Goal: Task Accomplishment & Management: Complete application form

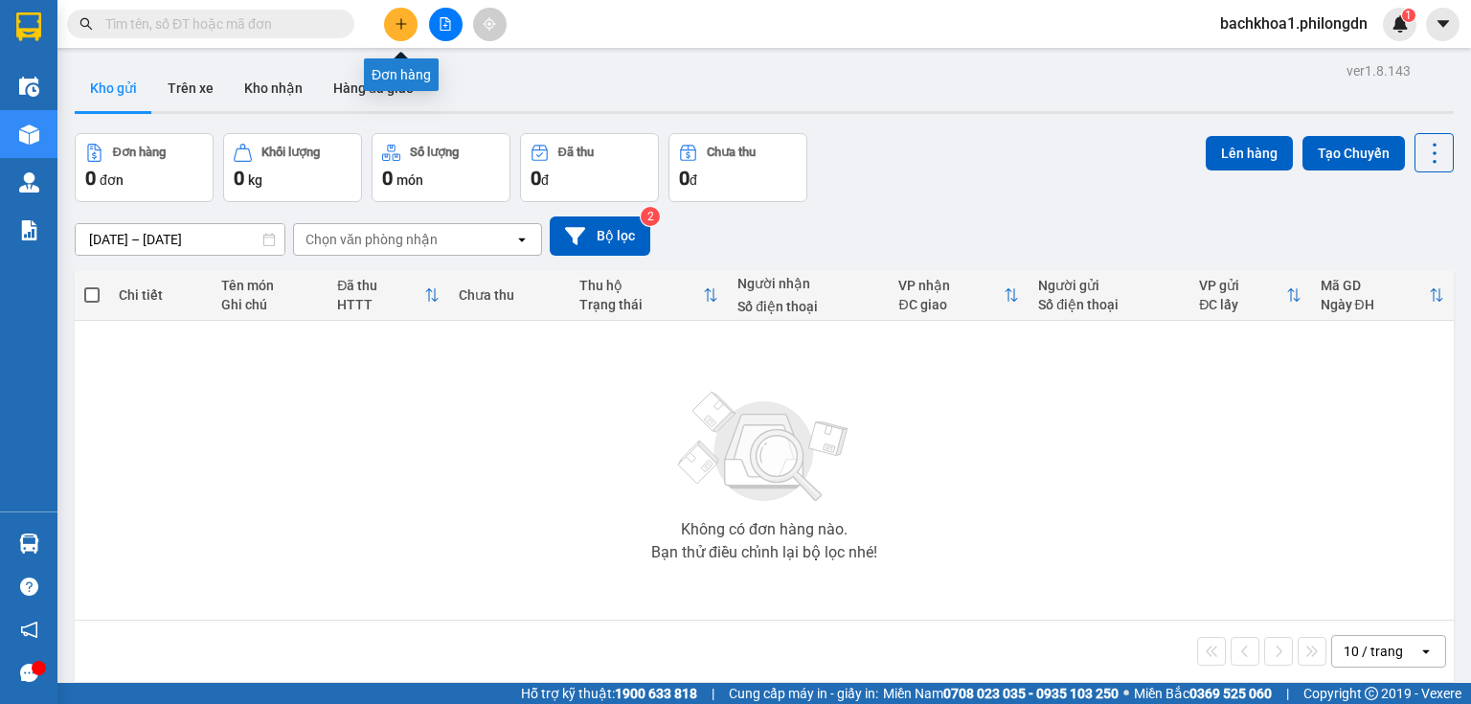
click at [400, 28] on icon "plus" at bounding box center [401, 23] width 13 height 13
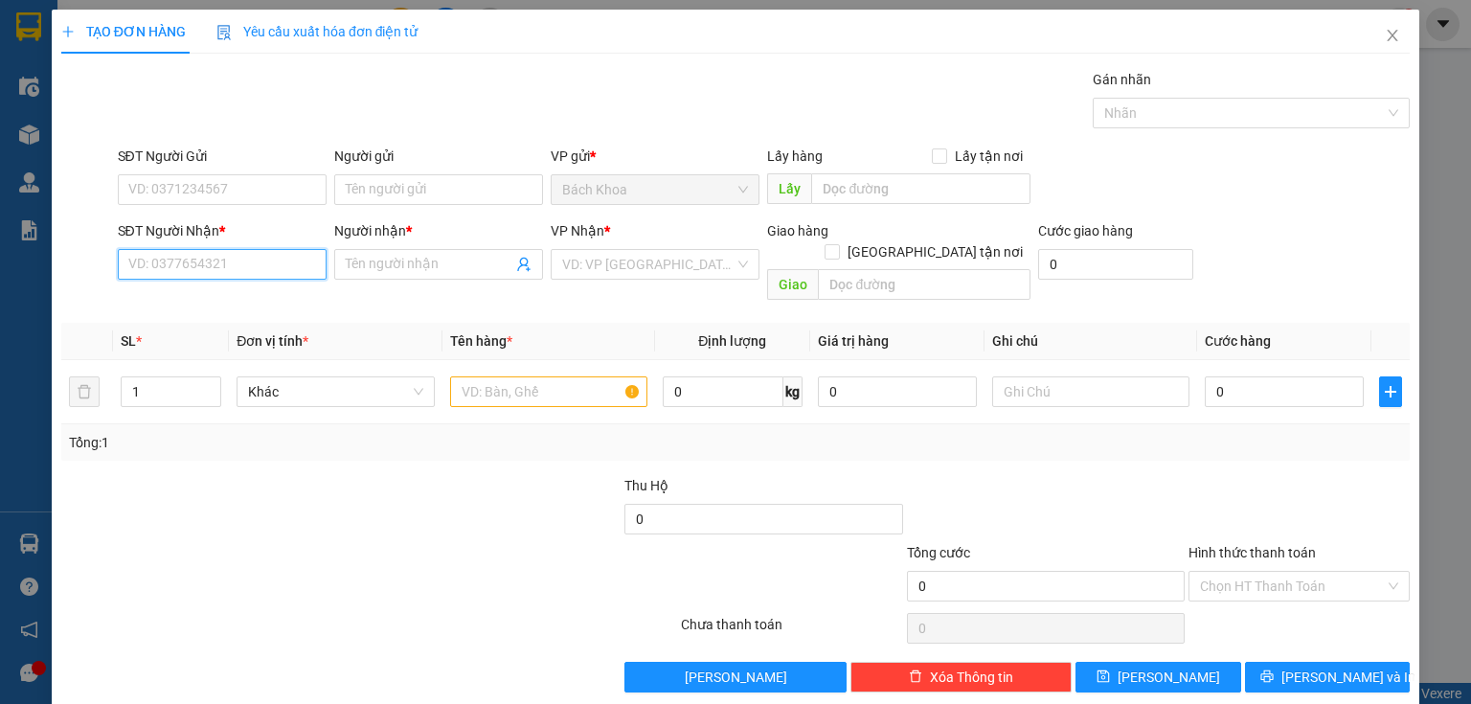
click at [176, 256] on input "SĐT Người Nhận *" at bounding box center [222, 264] width 209 height 31
click at [252, 290] on div "0378279971 - HẠNH" at bounding box center [220, 301] width 207 height 31
type input "0378279971"
type input "HẠNH"
type input "GIA TÂN"
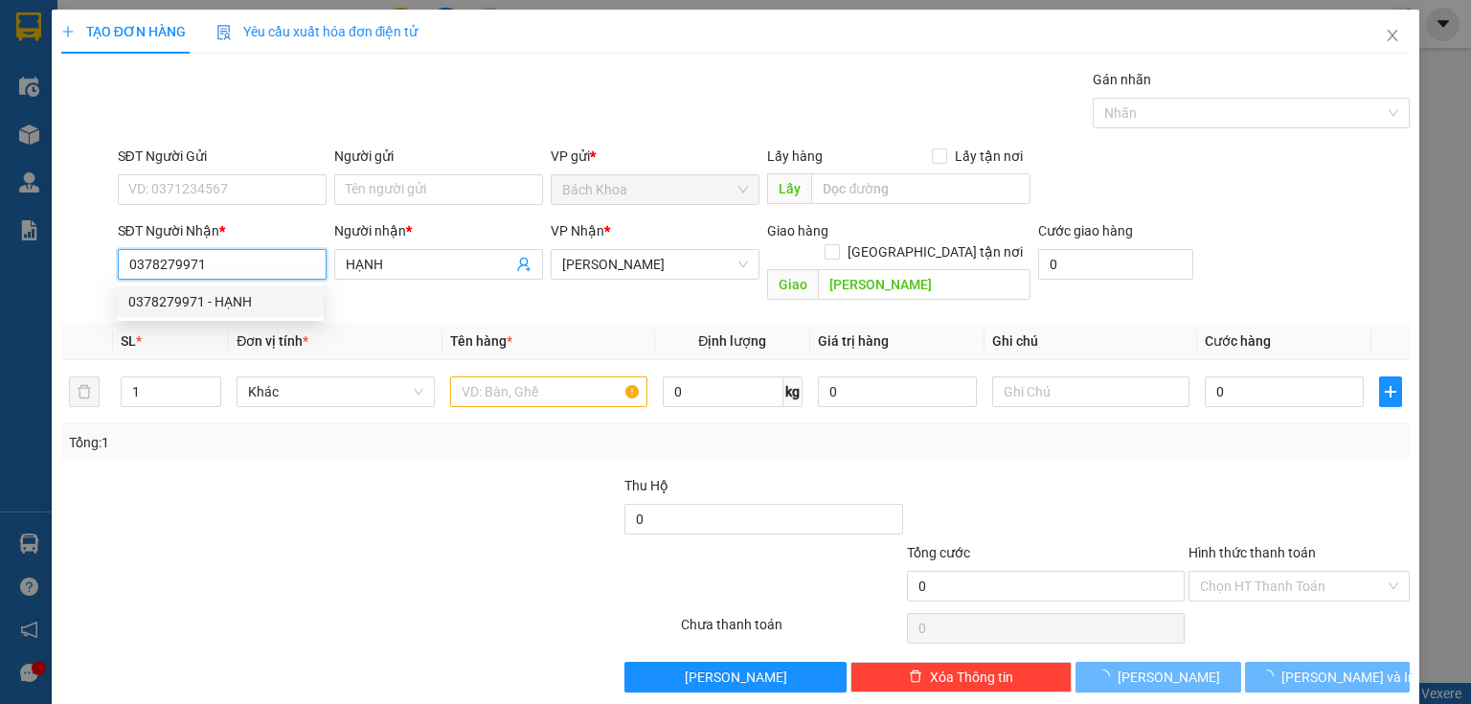
type input "30.000"
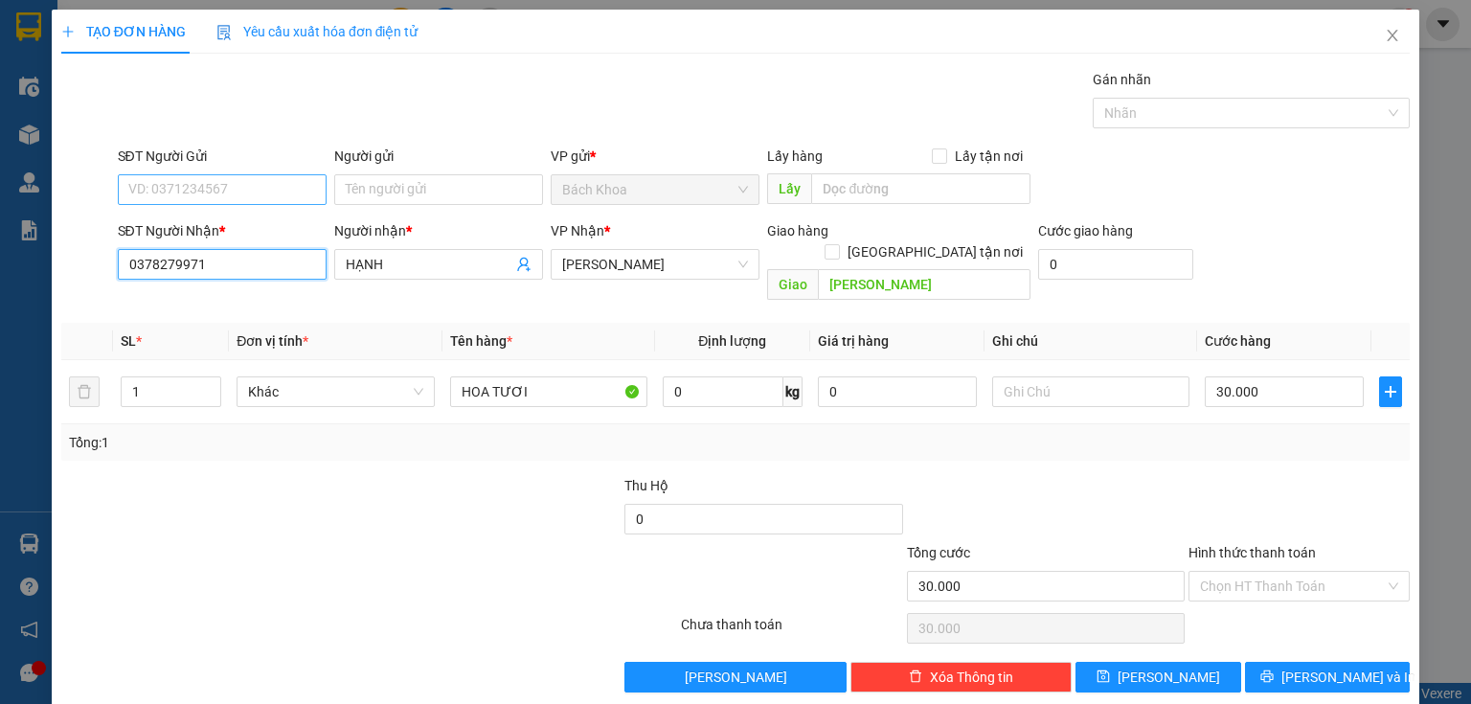
type input "0378279971"
click at [256, 193] on input "SĐT Người Gửi" at bounding box center [222, 189] width 209 height 31
click at [230, 220] on div "0332502859" at bounding box center [220, 226] width 184 height 21
type input "0332502859"
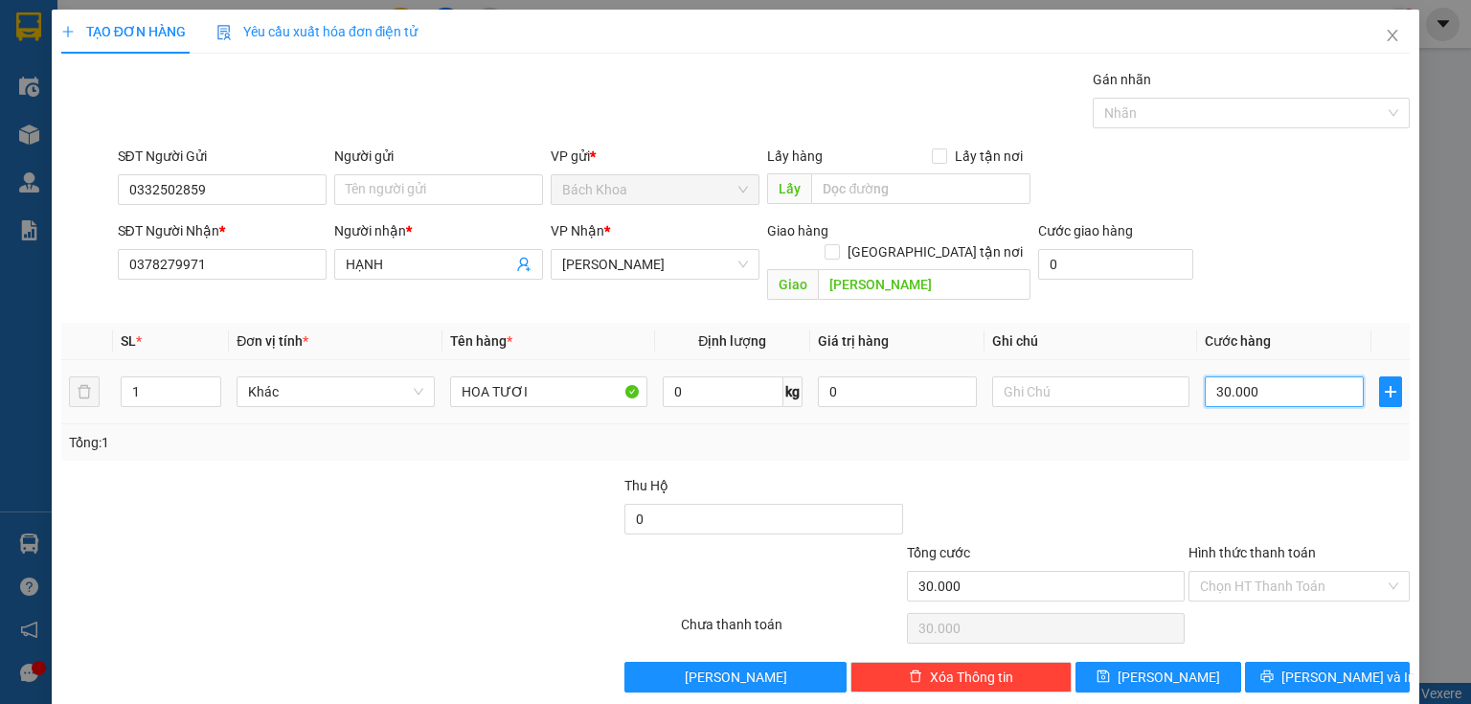
click at [1268, 380] on input "30.000" at bounding box center [1284, 391] width 159 height 31
type input "4"
type input "40"
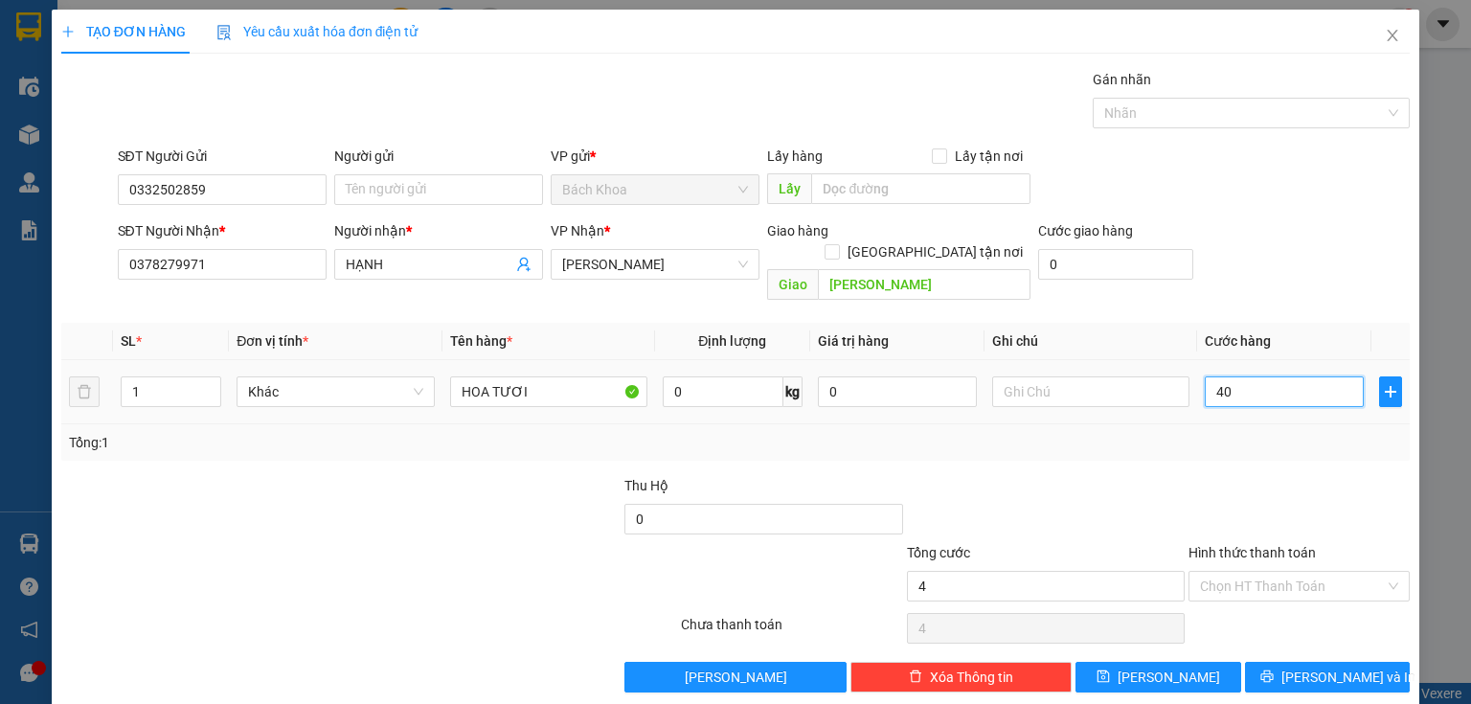
type input "40"
type input "400"
type input "4.000"
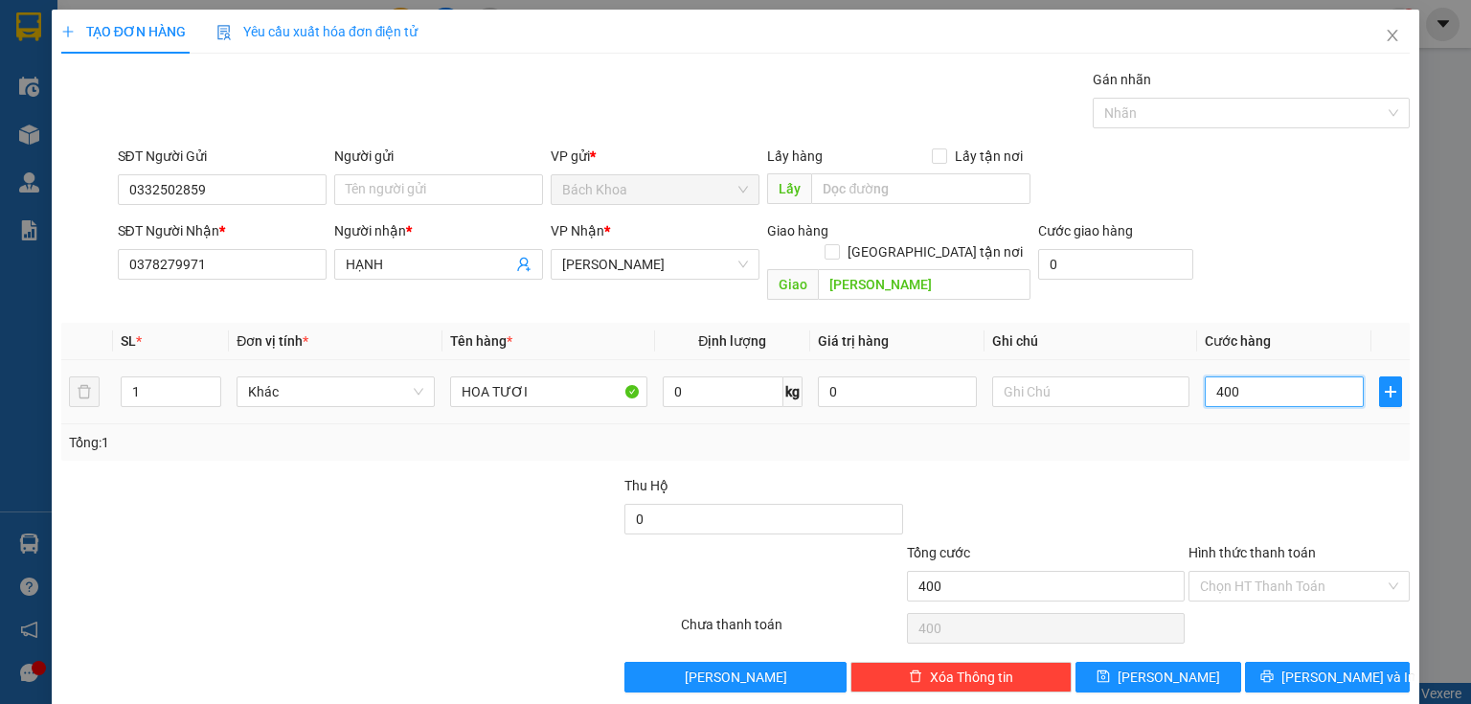
type input "4.000"
type input "40.000"
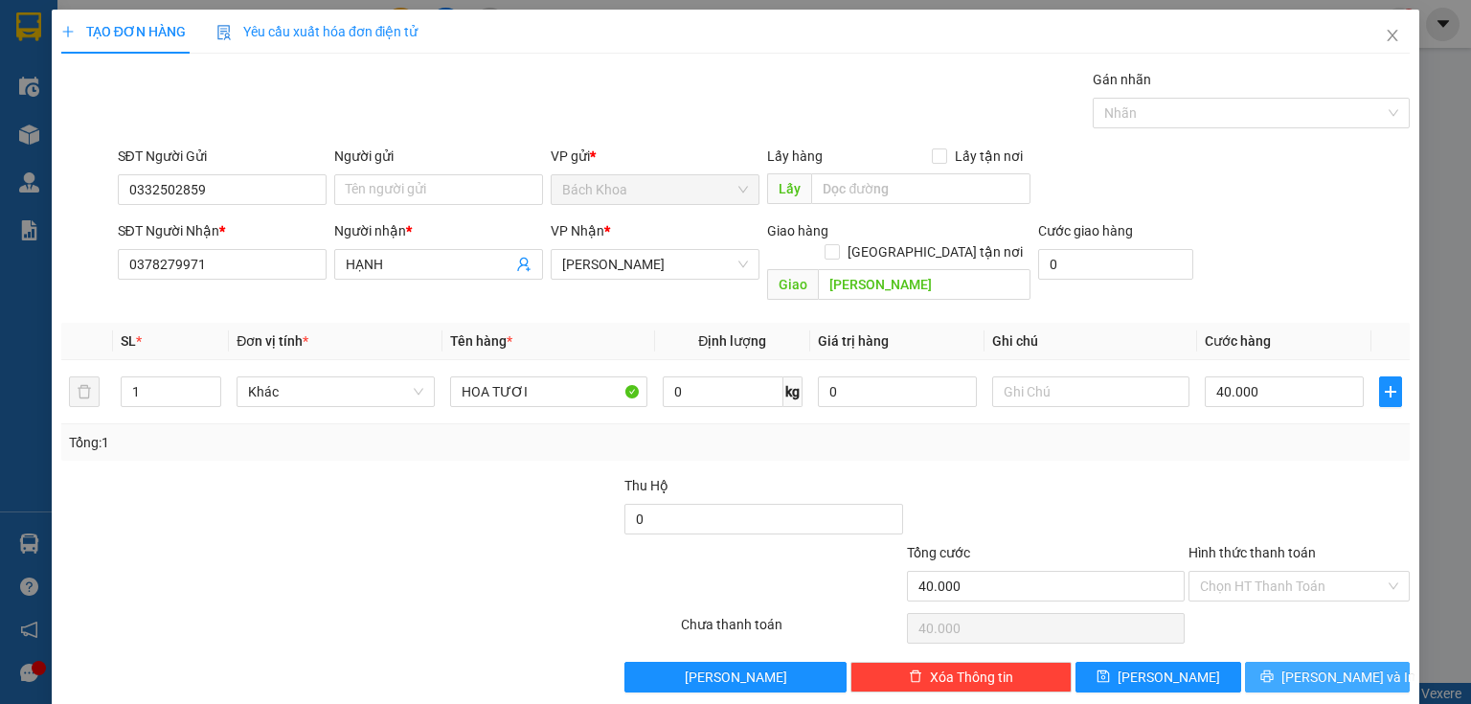
click at [1309, 666] on span "Lưu và In" at bounding box center [1348, 676] width 134 height 21
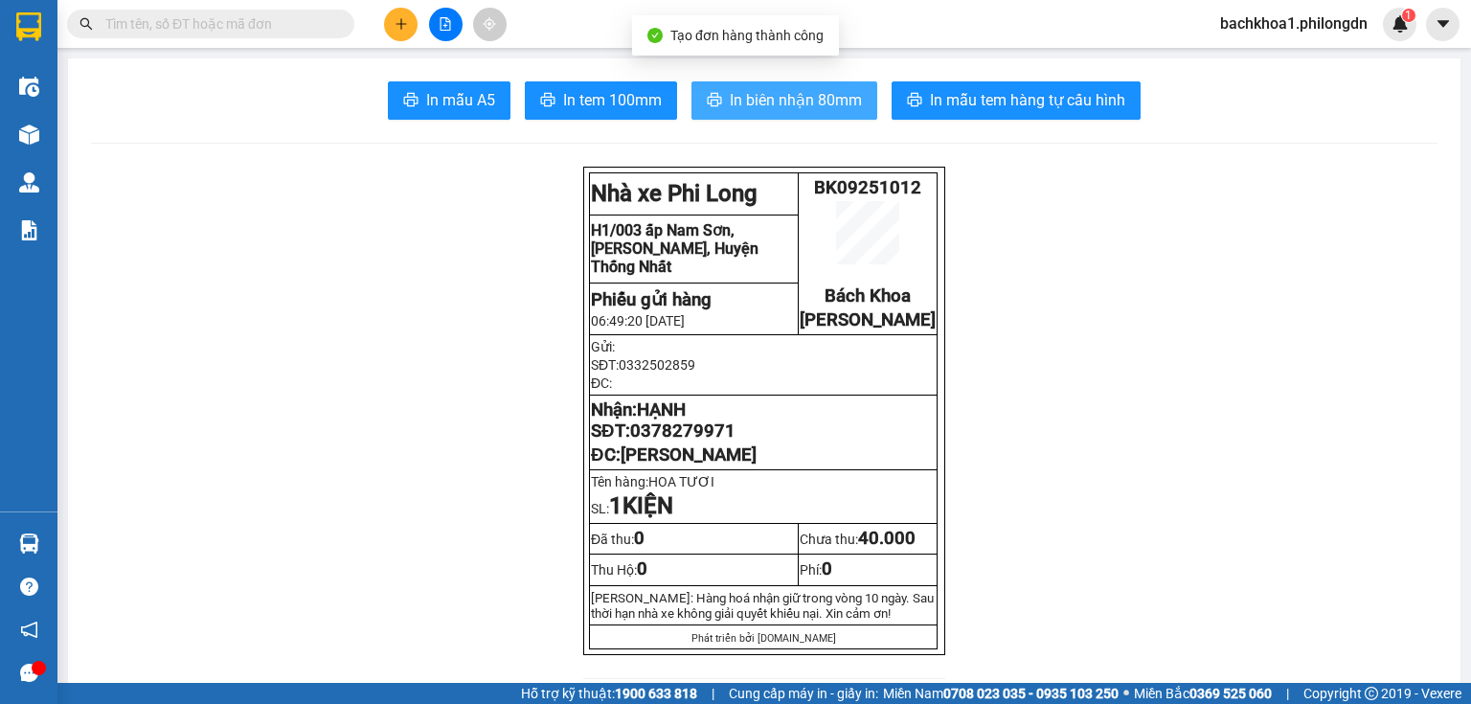
click at [765, 98] on span "In biên nhận 80mm" at bounding box center [796, 100] width 132 height 24
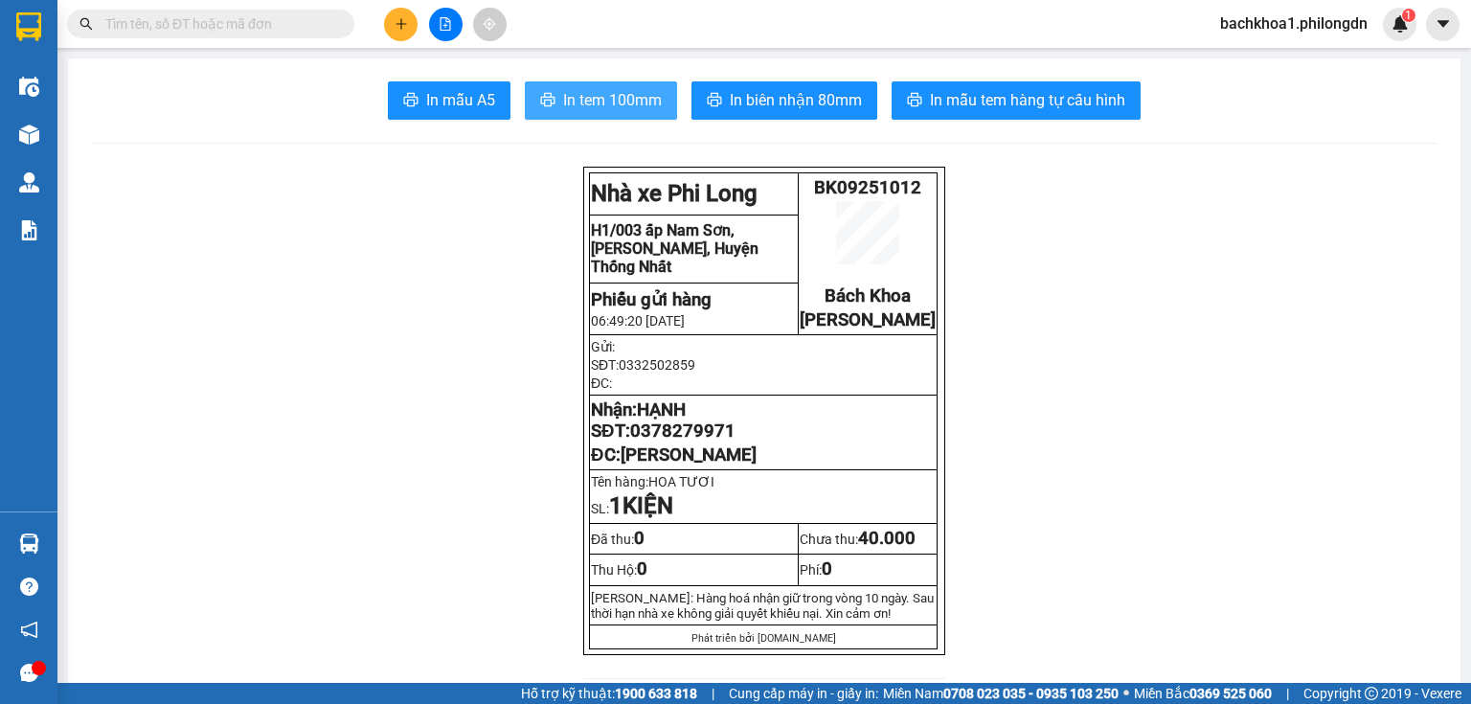
click at [594, 95] on span "In tem 100mm" at bounding box center [612, 100] width 99 height 24
click at [649, 441] on span "0378279971" at bounding box center [682, 430] width 105 height 21
copy span "0378279971"
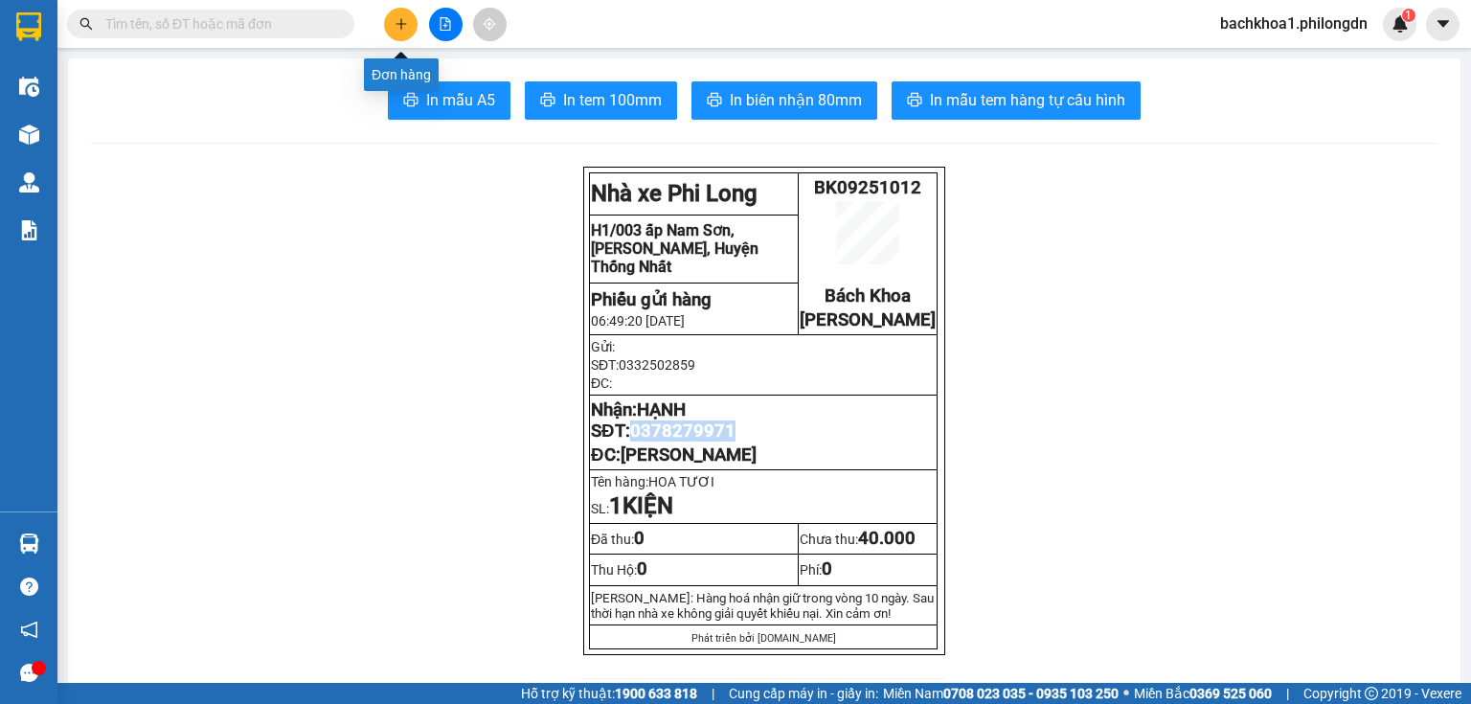
click at [406, 21] on button at bounding box center [401, 25] width 34 height 34
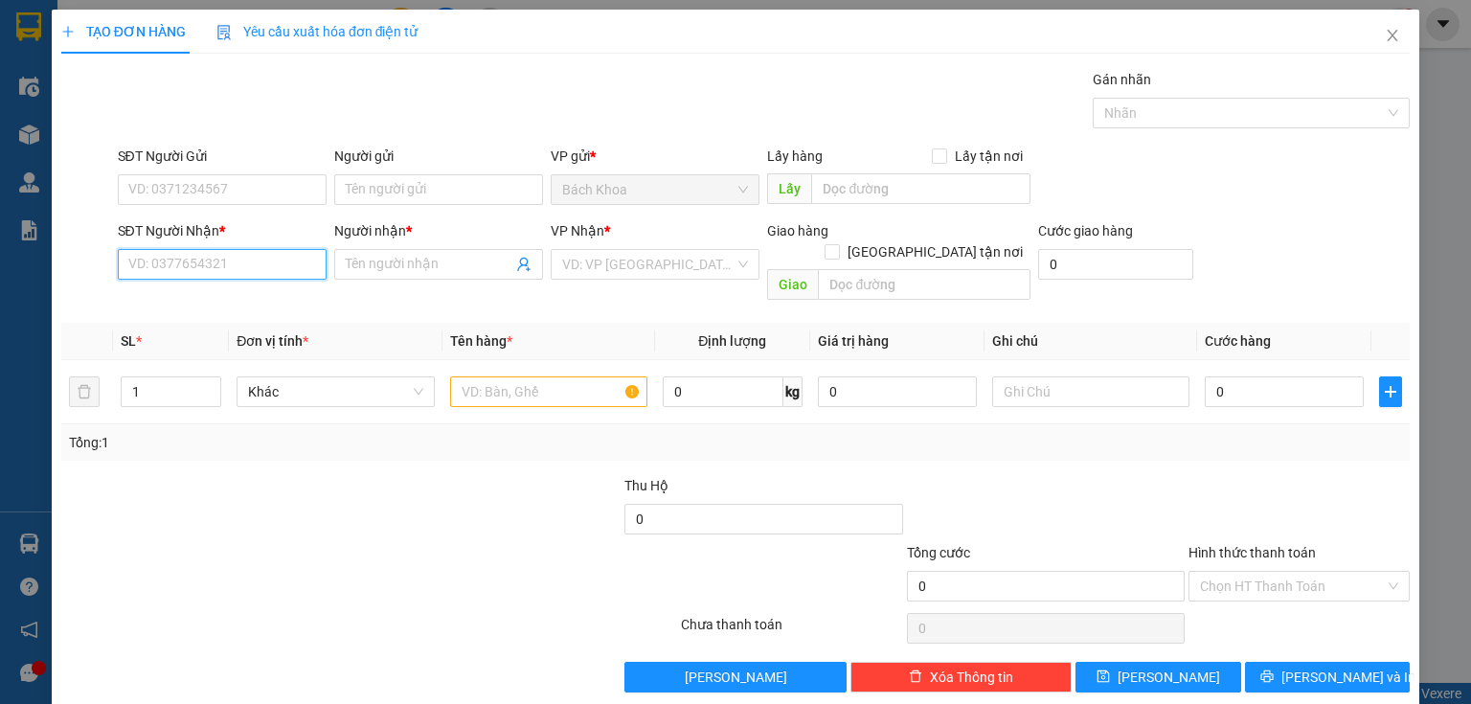
click at [284, 273] on input "SĐT Người Nhận *" at bounding box center [222, 264] width 209 height 31
type input "0793573308"
click at [438, 269] on input "Người nhận *" at bounding box center [429, 264] width 167 height 21
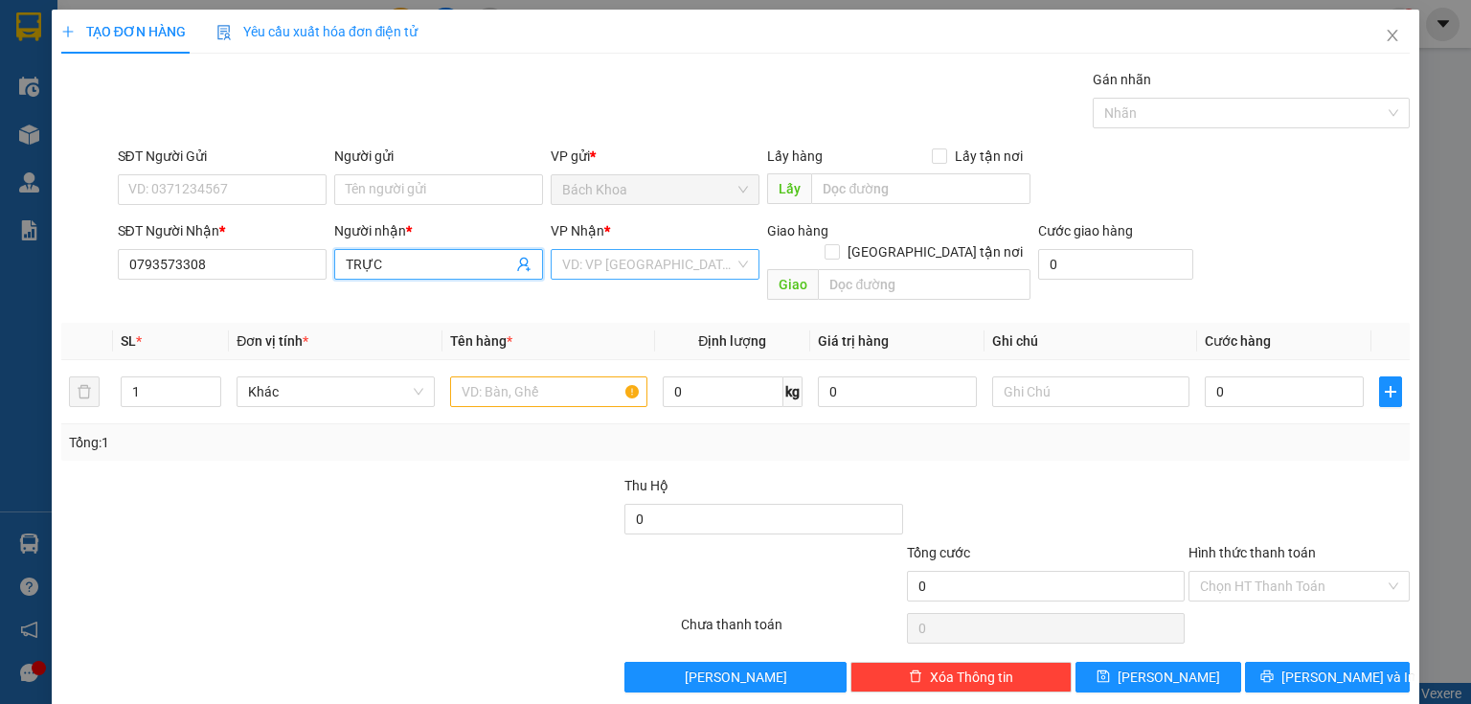
type input "TRỰC"
click at [613, 263] on input "search" at bounding box center [648, 264] width 172 height 29
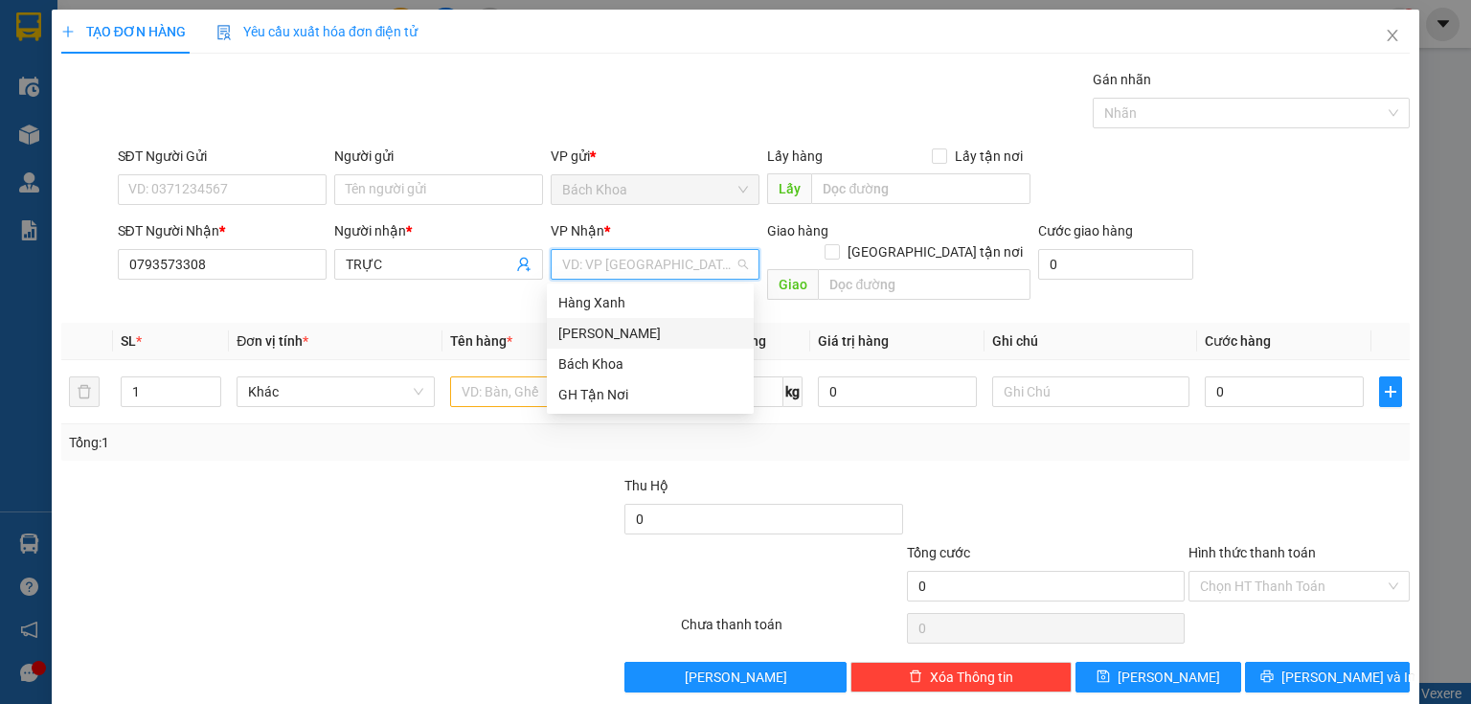
click at [650, 337] on div "Gia Kiệm" at bounding box center [650, 333] width 184 height 21
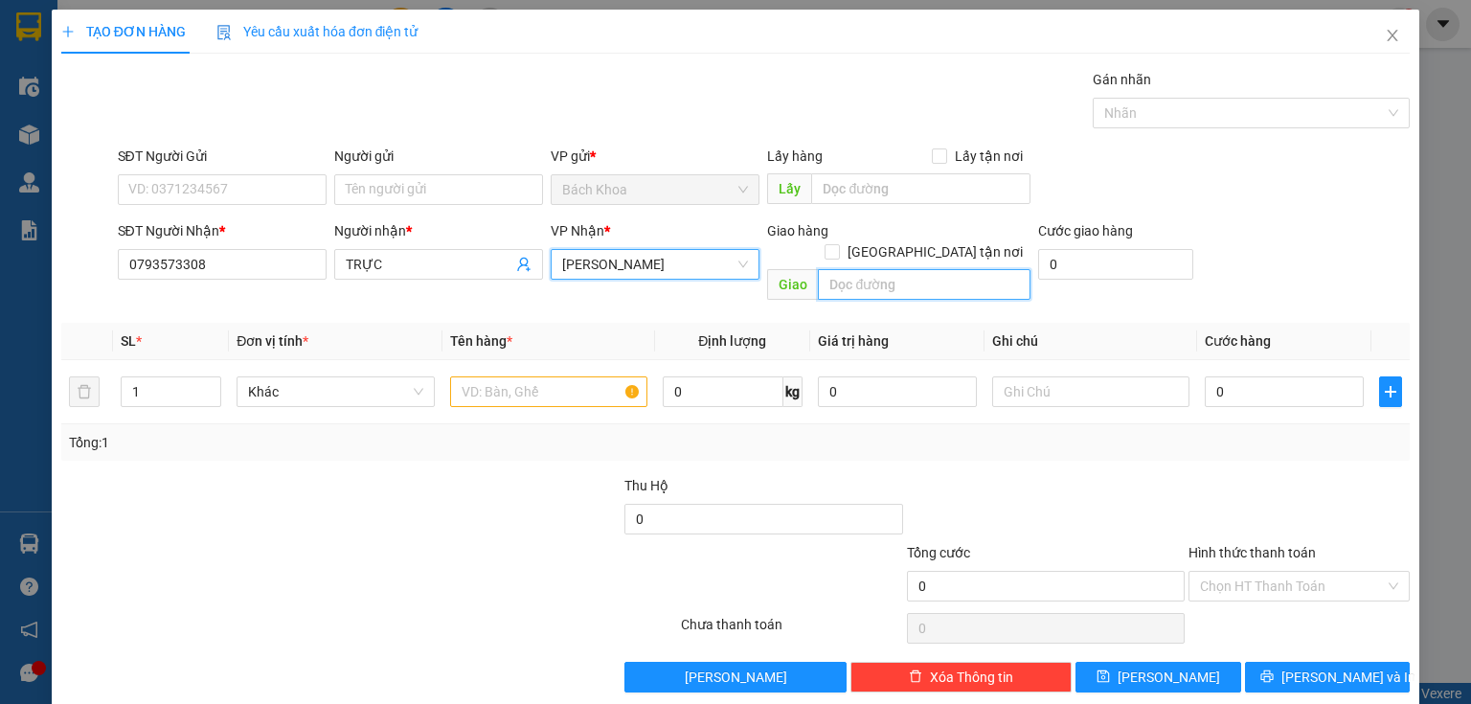
click at [872, 269] on input "text" at bounding box center [924, 284] width 213 height 31
type input "NT GIA YÊN"
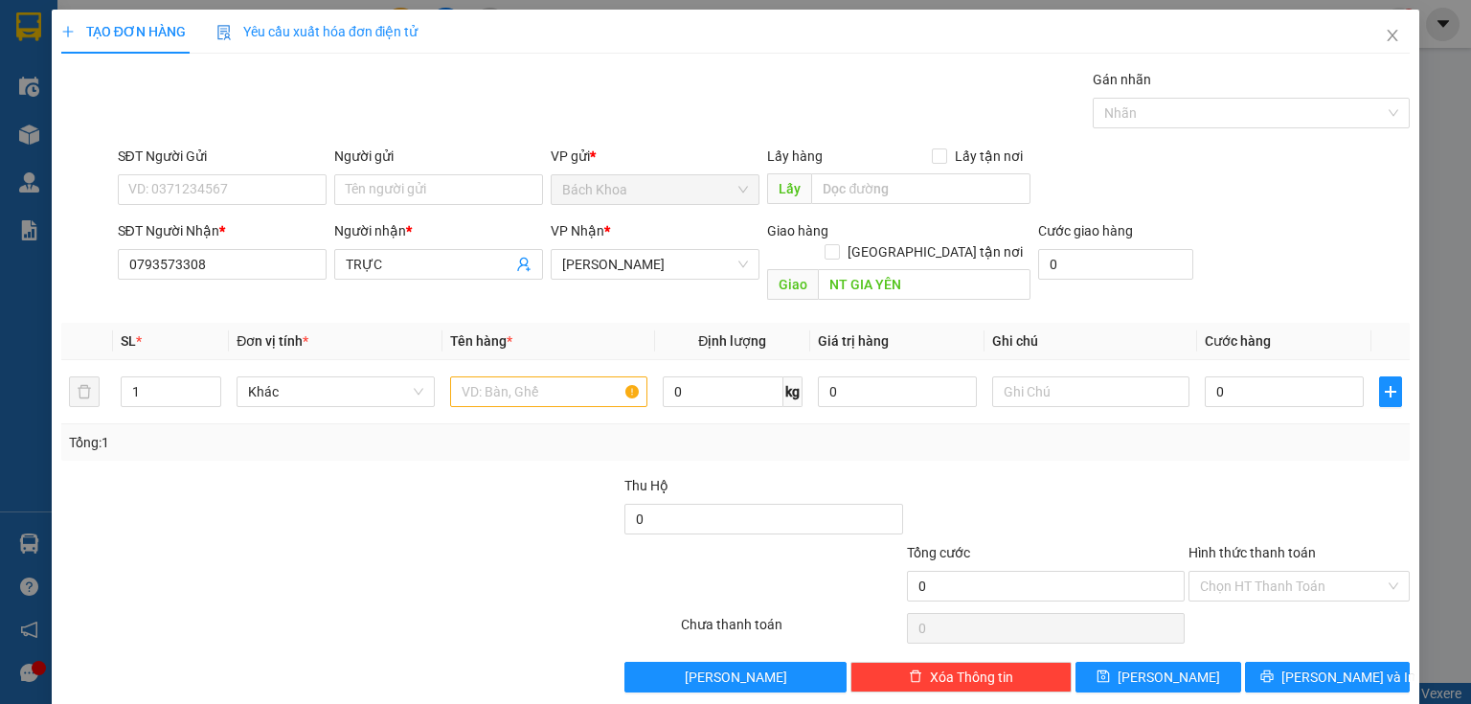
click at [185, 209] on div "SĐT Người Gửi VD: 0371234567" at bounding box center [222, 179] width 209 height 67
click at [187, 188] on input "SĐT Người Gửi" at bounding box center [222, 189] width 209 height 31
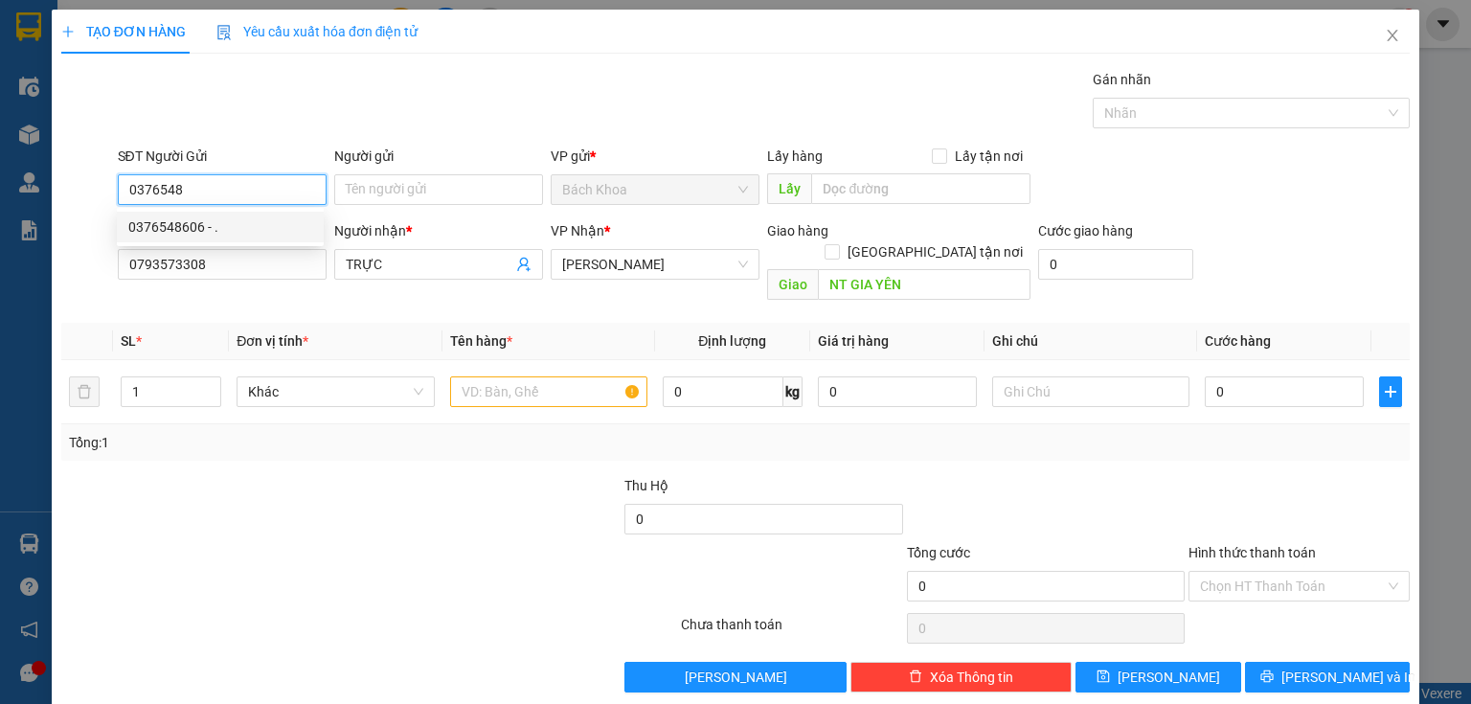
click at [199, 230] on div "0376548606 - ." at bounding box center [220, 226] width 184 height 21
type input "0376548606"
type input "."
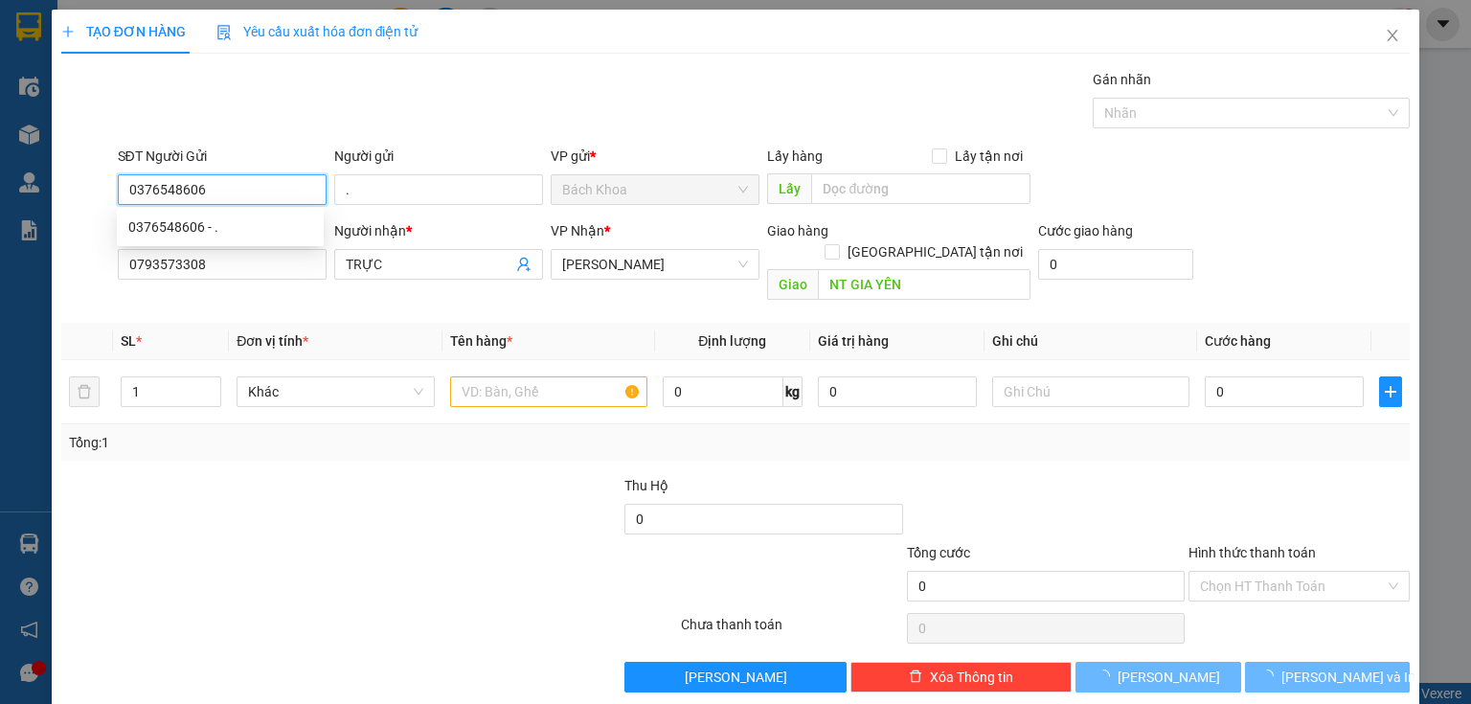
type input "50.000"
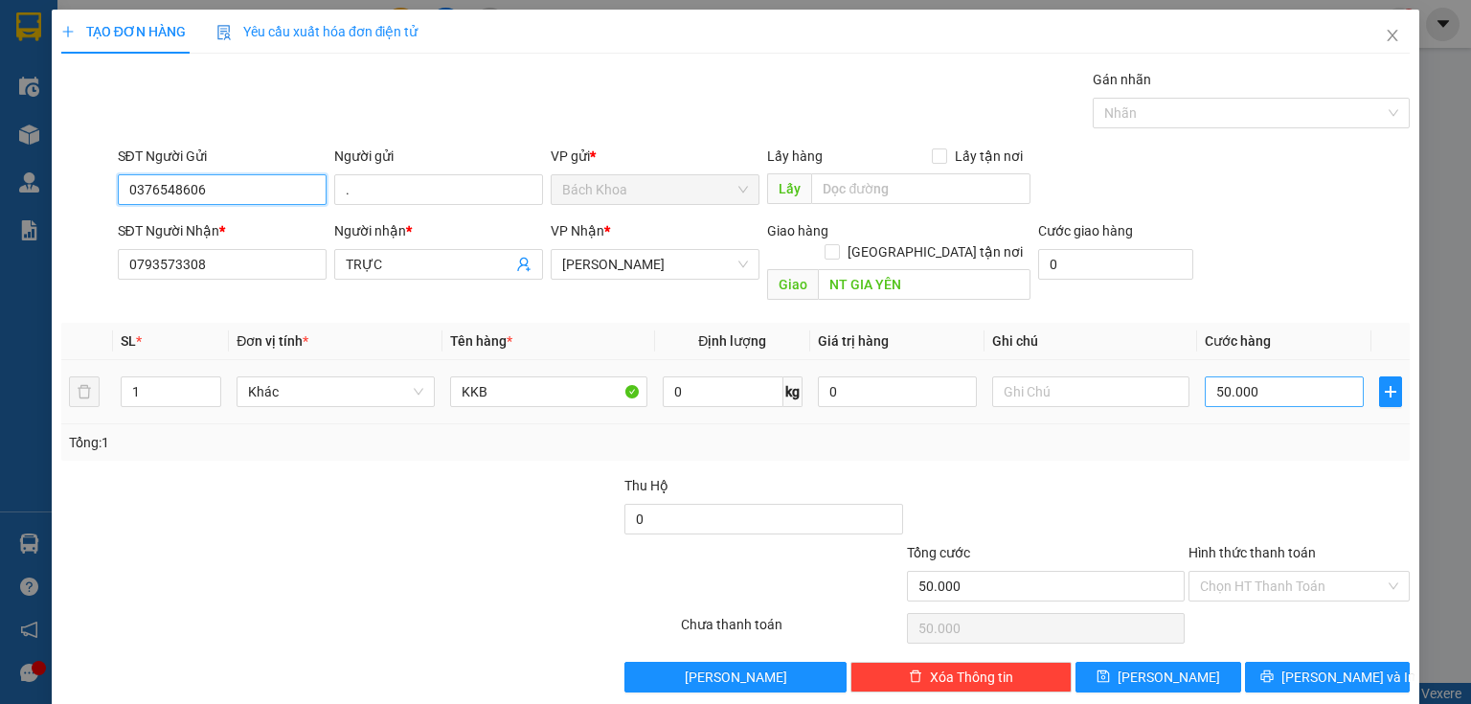
type input "0376548606"
click at [1284, 376] on input "50.000" at bounding box center [1284, 391] width 159 height 31
type input "3"
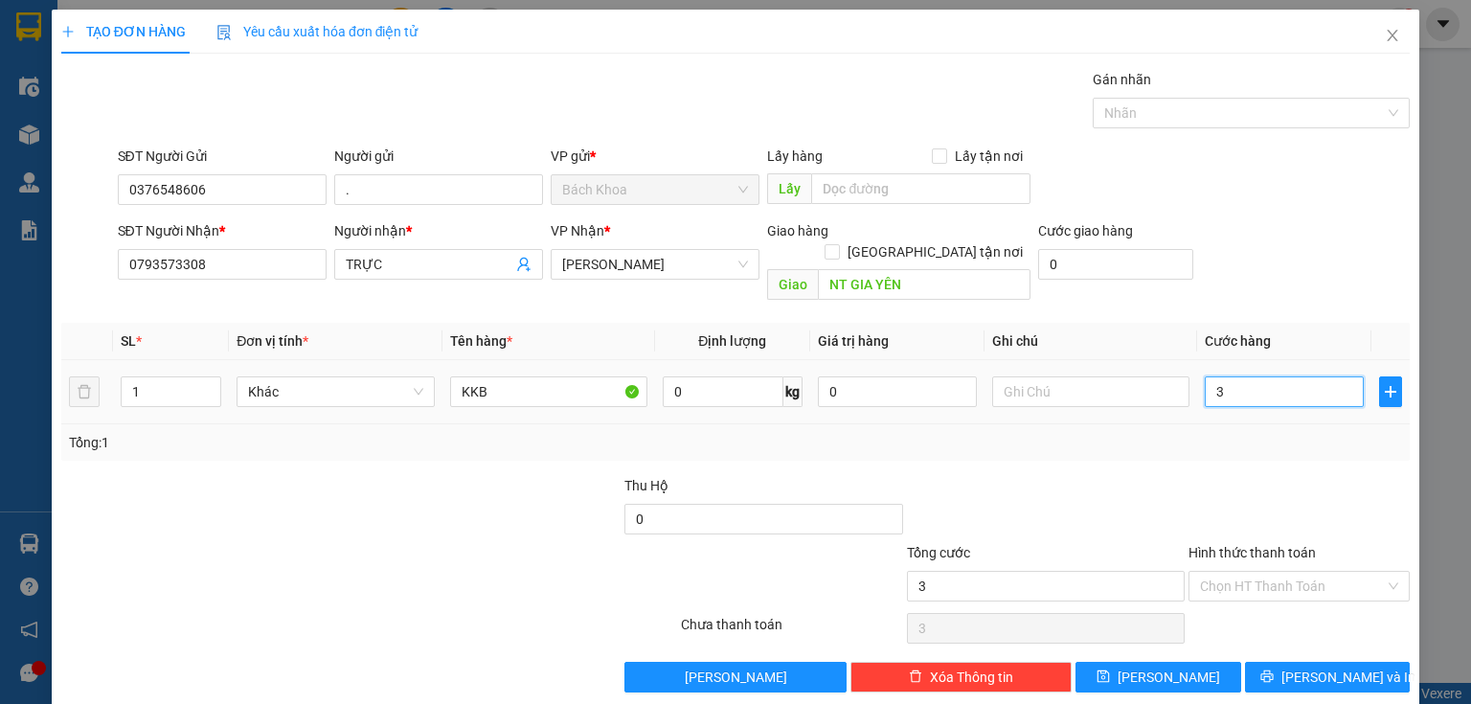
type input "30"
type input "300"
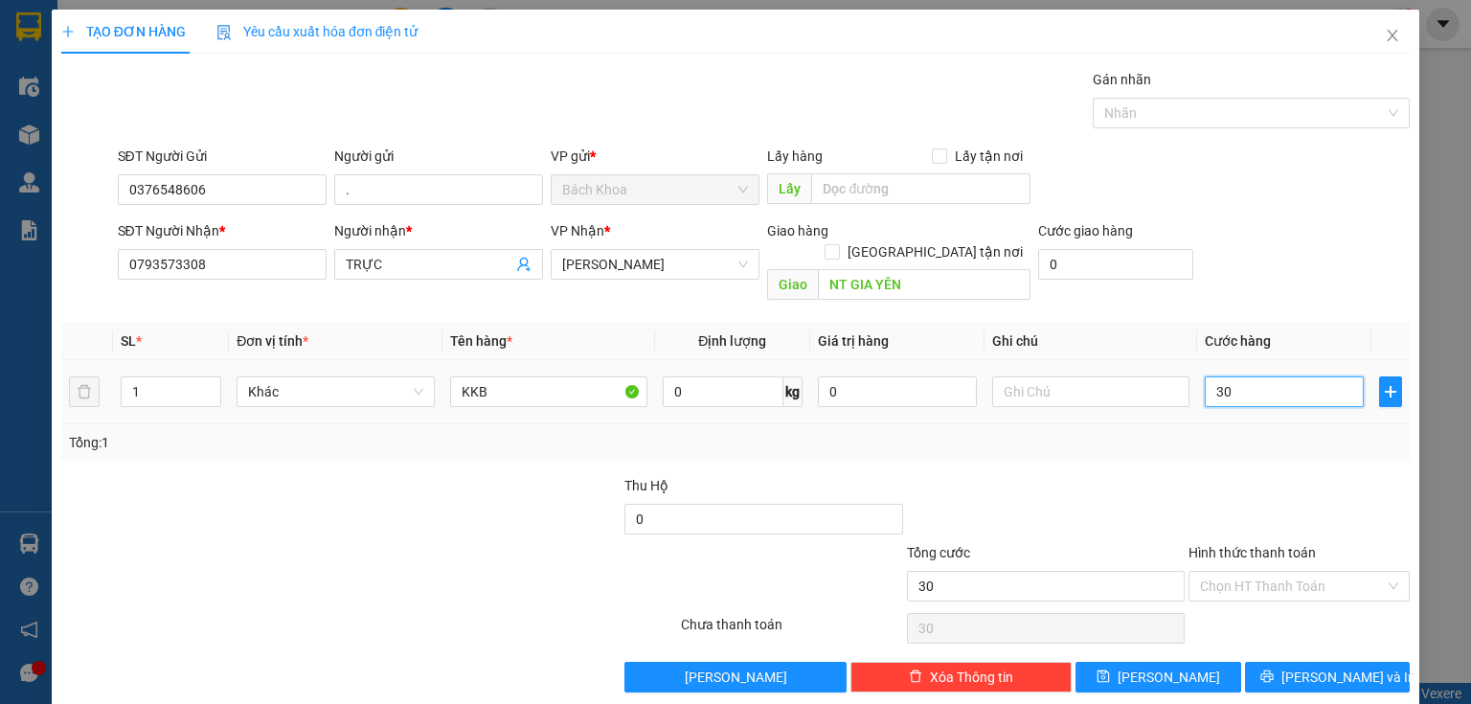
type input "300"
type input "3.000"
type input "30.000"
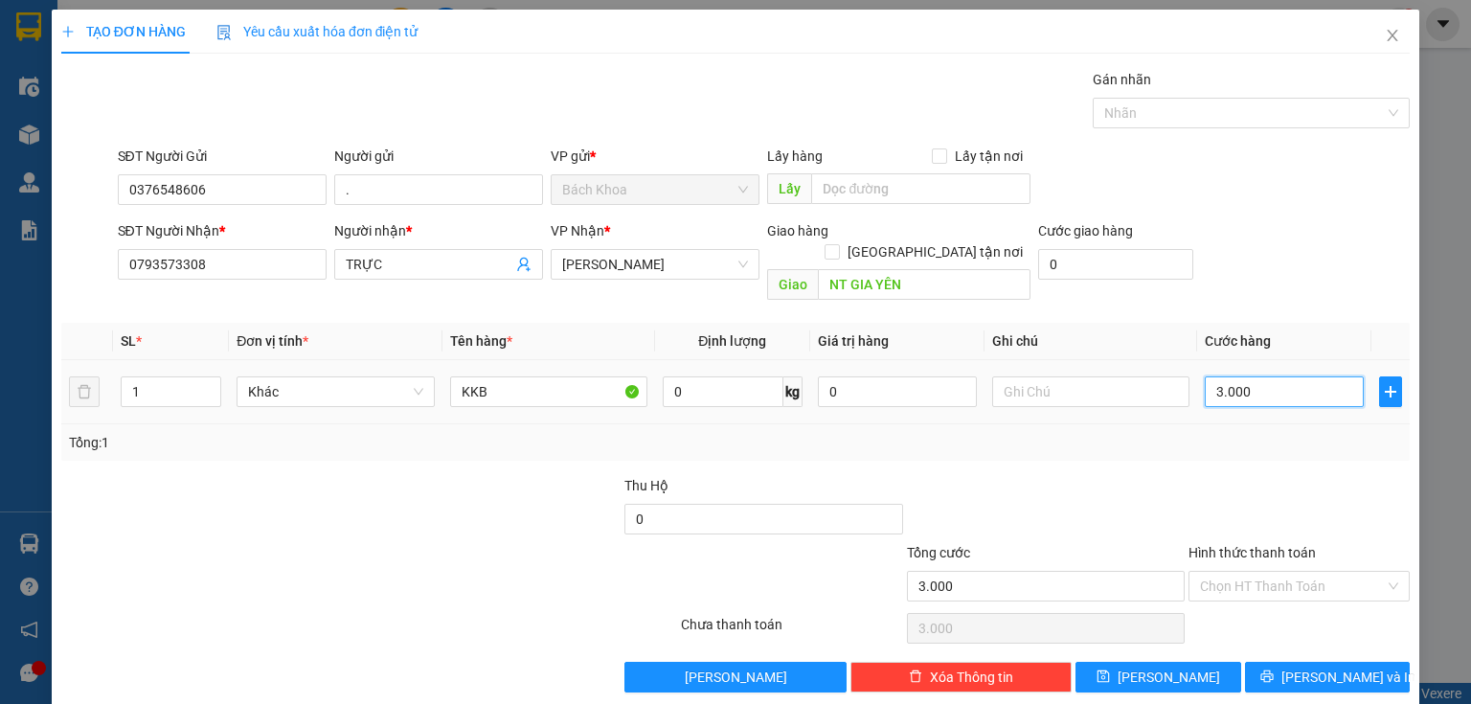
type input "30.000"
click at [1253, 475] on div at bounding box center [1298, 508] width 225 height 67
click at [1263, 572] on input "Hình thức thanh toán" at bounding box center [1292, 586] width 185 height 29
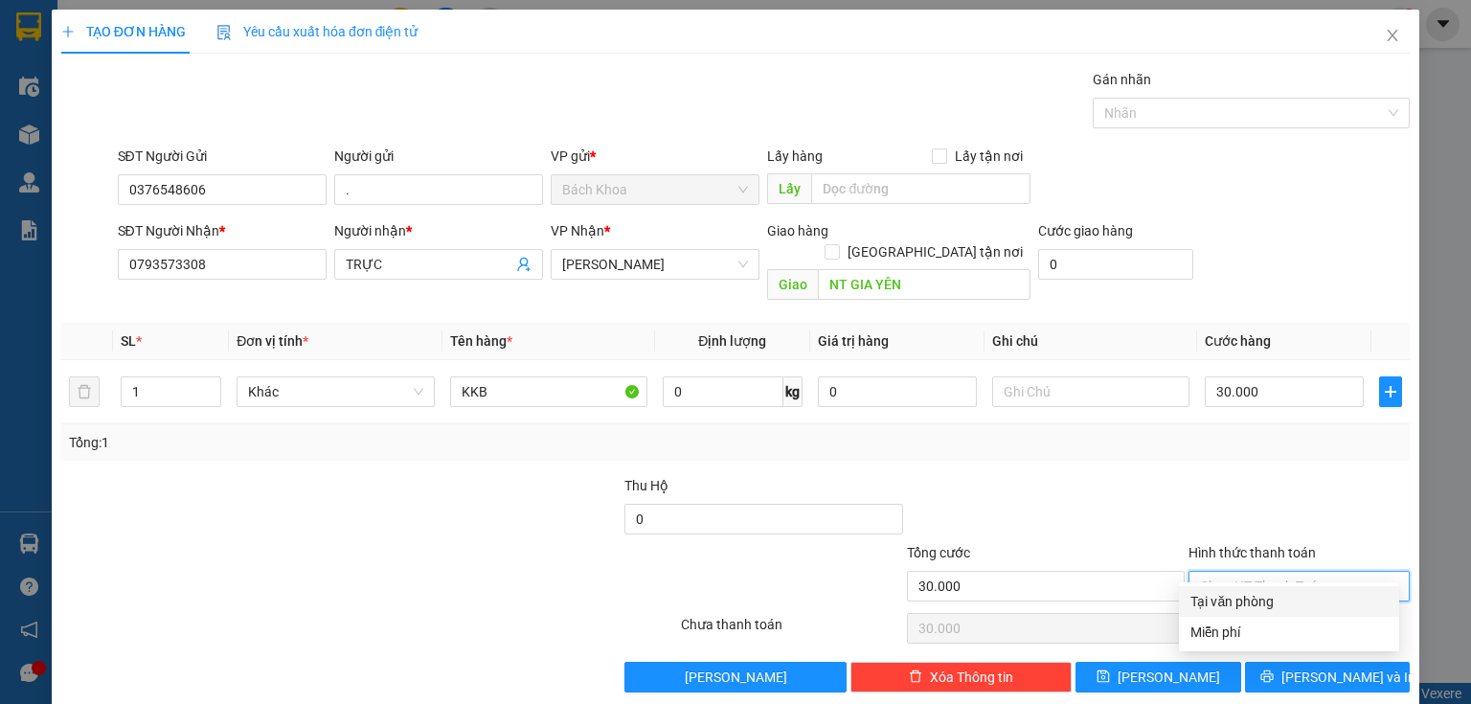
drag, startPoint x: 1295, startPoint y: 591, endPoint x: 1312, endPoint y: 617, distance: 31.1
click at [1299, 598] on div "Tại văn phòng" at bounding box center [1288, 601] width 197 height 21
type input "0"
click at [1318, 632] on div "Transit Pickup Surcharge Ids Transit Deliver Surcharge Ids Transit Deliver Surc…" at bounding box center [735, 380] width 1348 height 623
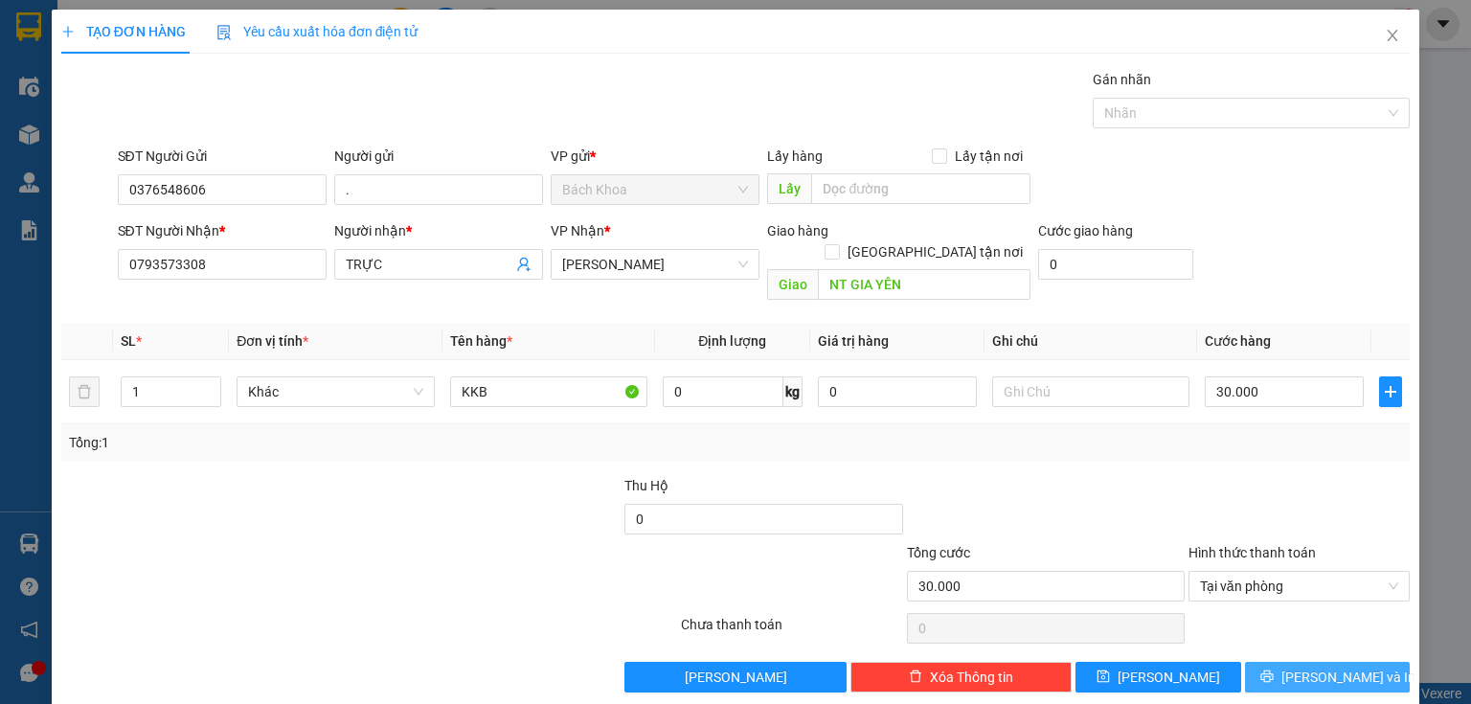
click at [1321, 666] on span "Lưu và In" at bounding box center [1348, 676] width 134 height 21
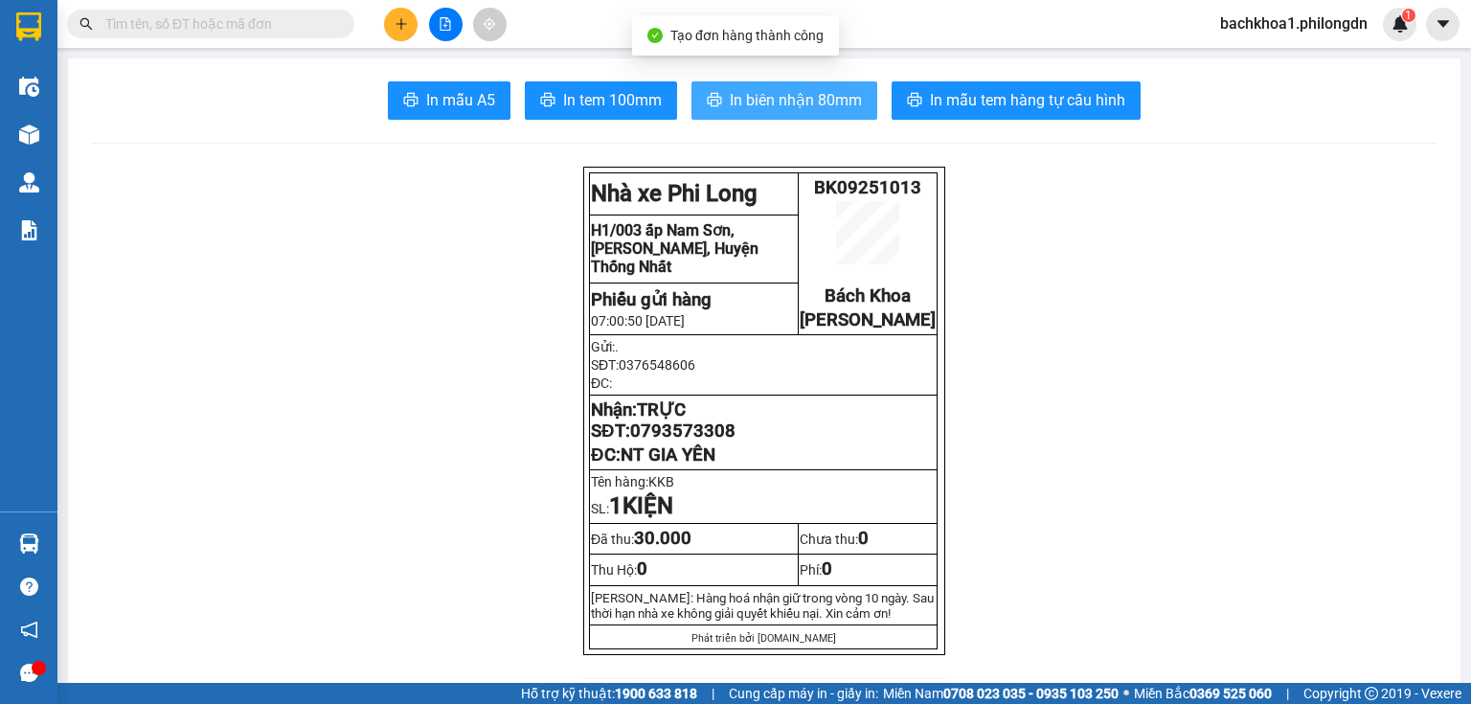
click at [791, 90] on span "In biên nhận 80mm" at bounding box center [796, 100] width 132 height 24
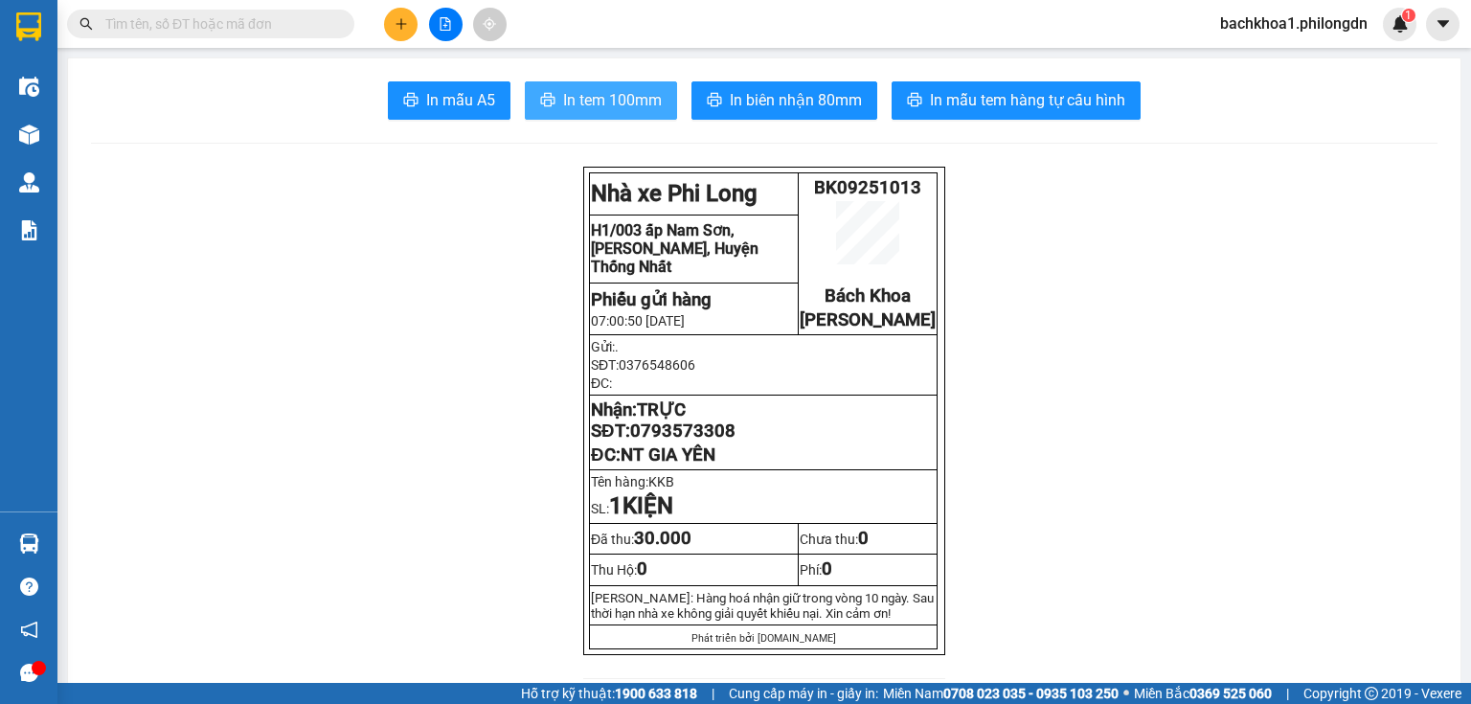
click at [563, 107] on span "In tem 100mm" at bounding box center [612, 100] width 99 height 24
click at [646, 420] on span "TRỰC" at bounding box center [661, 409] width 49 height 21
click at [664, 441] on span "0793573308" at bounding box center [682, 430] width 105 height 21
copy span "0793573308"
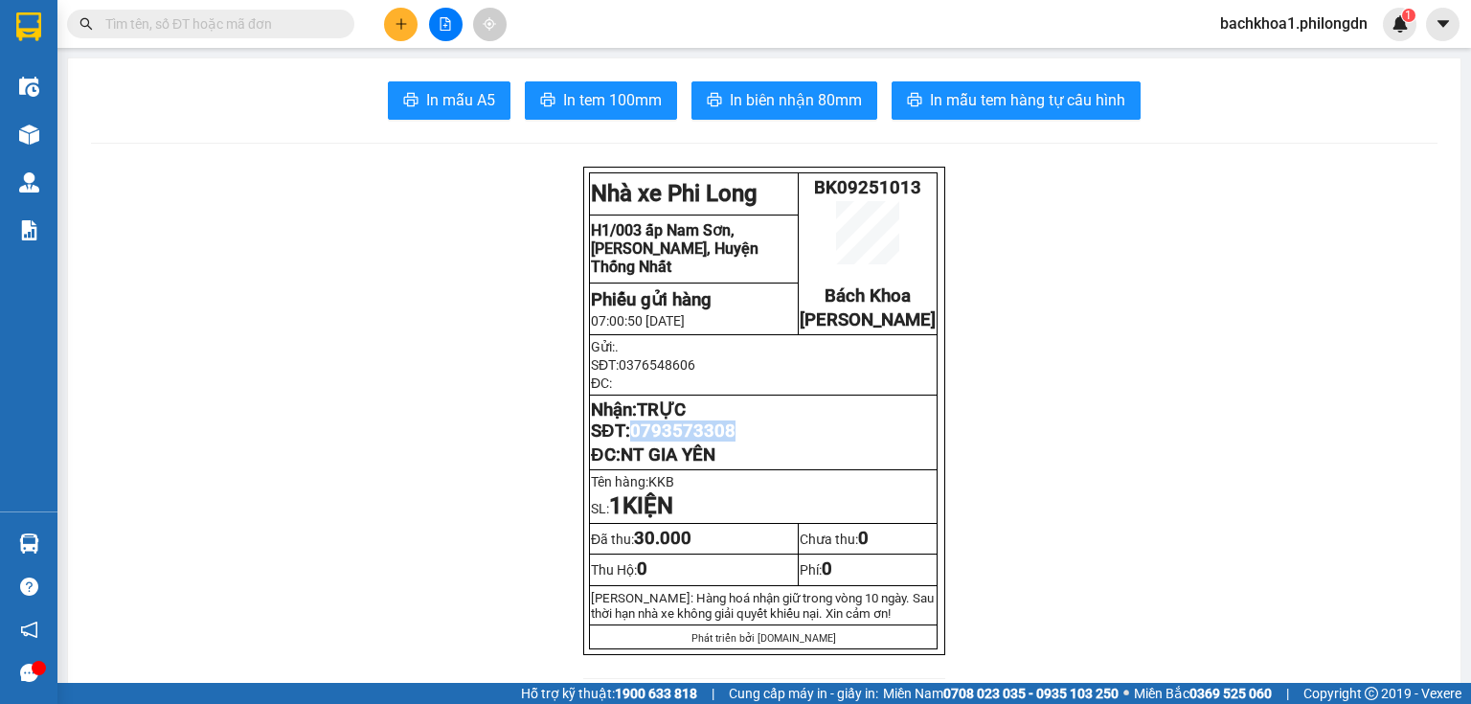
click at [402, 23] on icon "plus" at bounding box center [400, 23] width 11 height 1
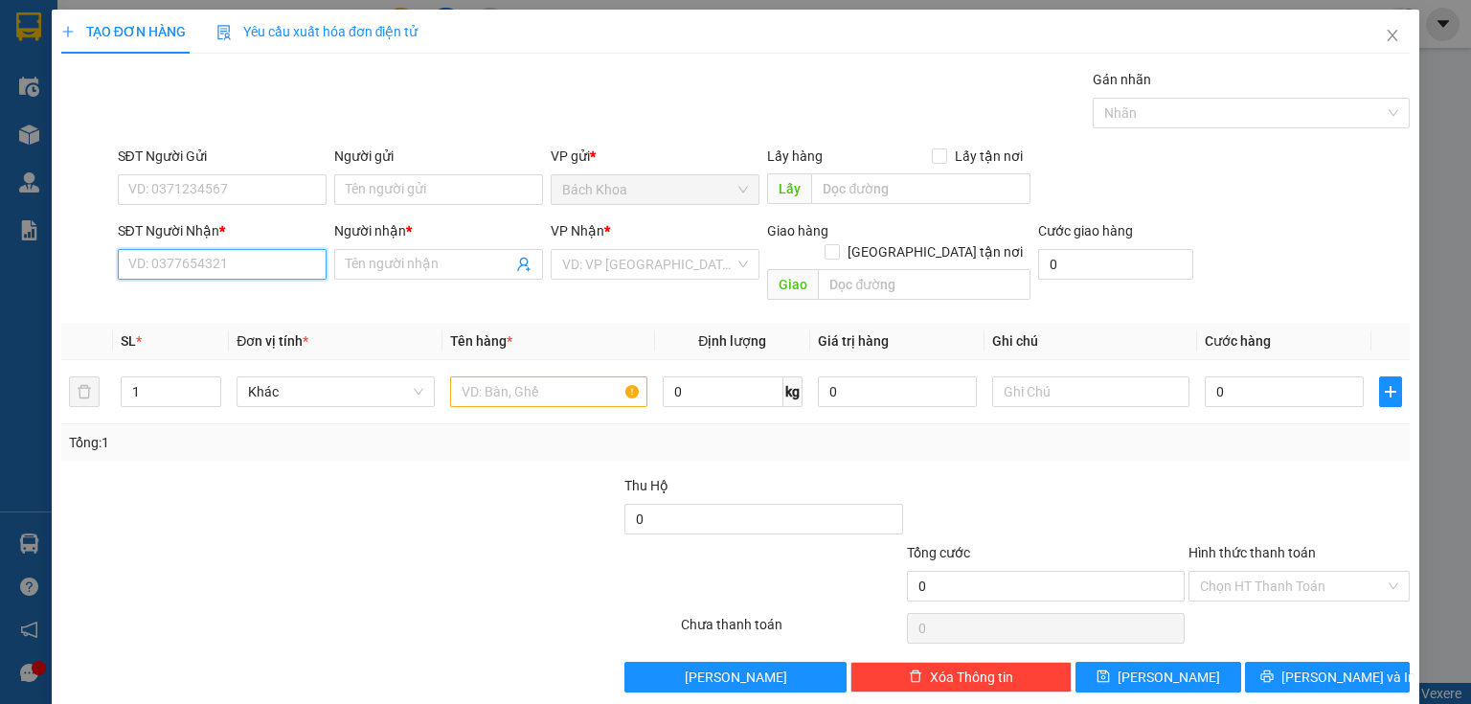
click at [249, 262] on input "SĐT Người Nhận *" at bounding box center [222, 264] width 209 height 31
click at [216, 262] on input "SĐT Người Nhận *" at bounding box center [222, 264] width 209 height 31
click at [245, 303] on div "0984056464 - DIỄM" at bounding box center [220, 301] width 184 height 21
type input "0984056464"
type input "DIỄM"
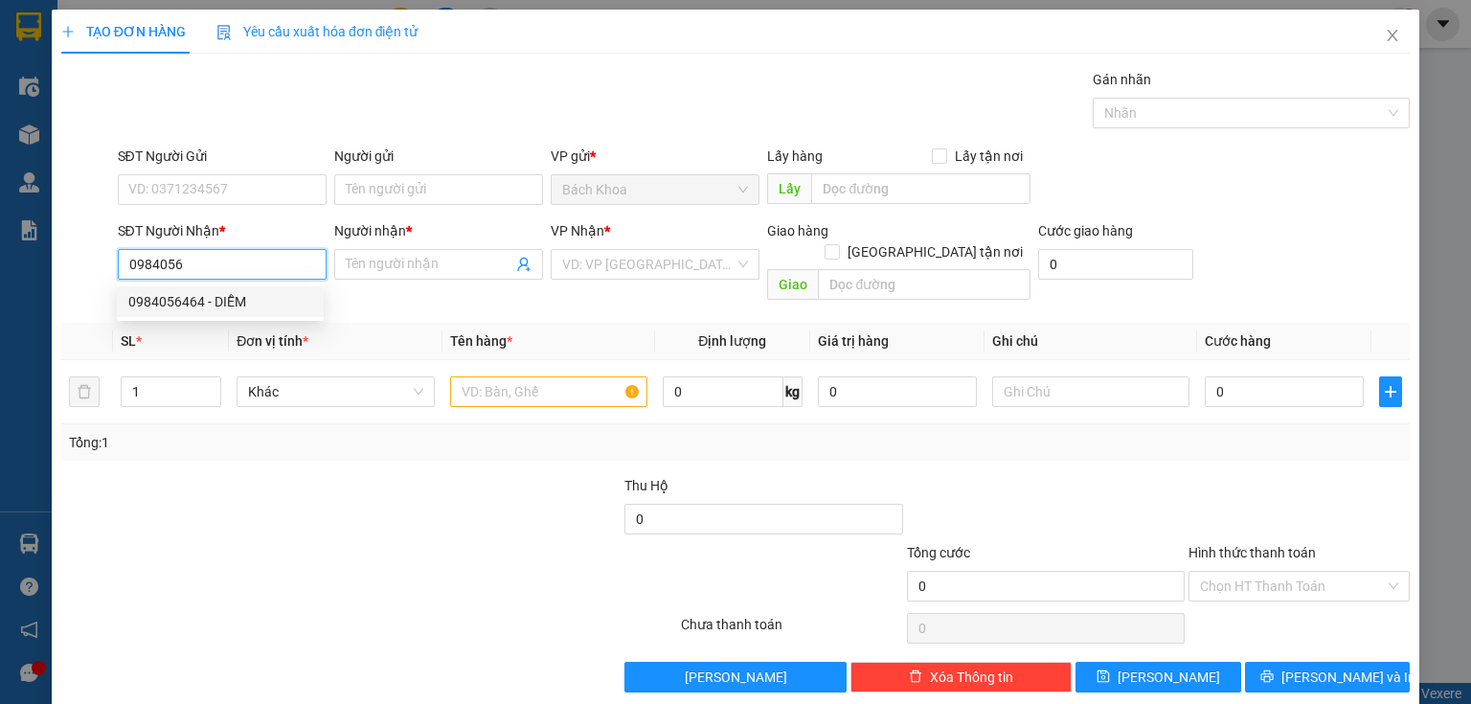
type input "PHÚ CƯỜNG"
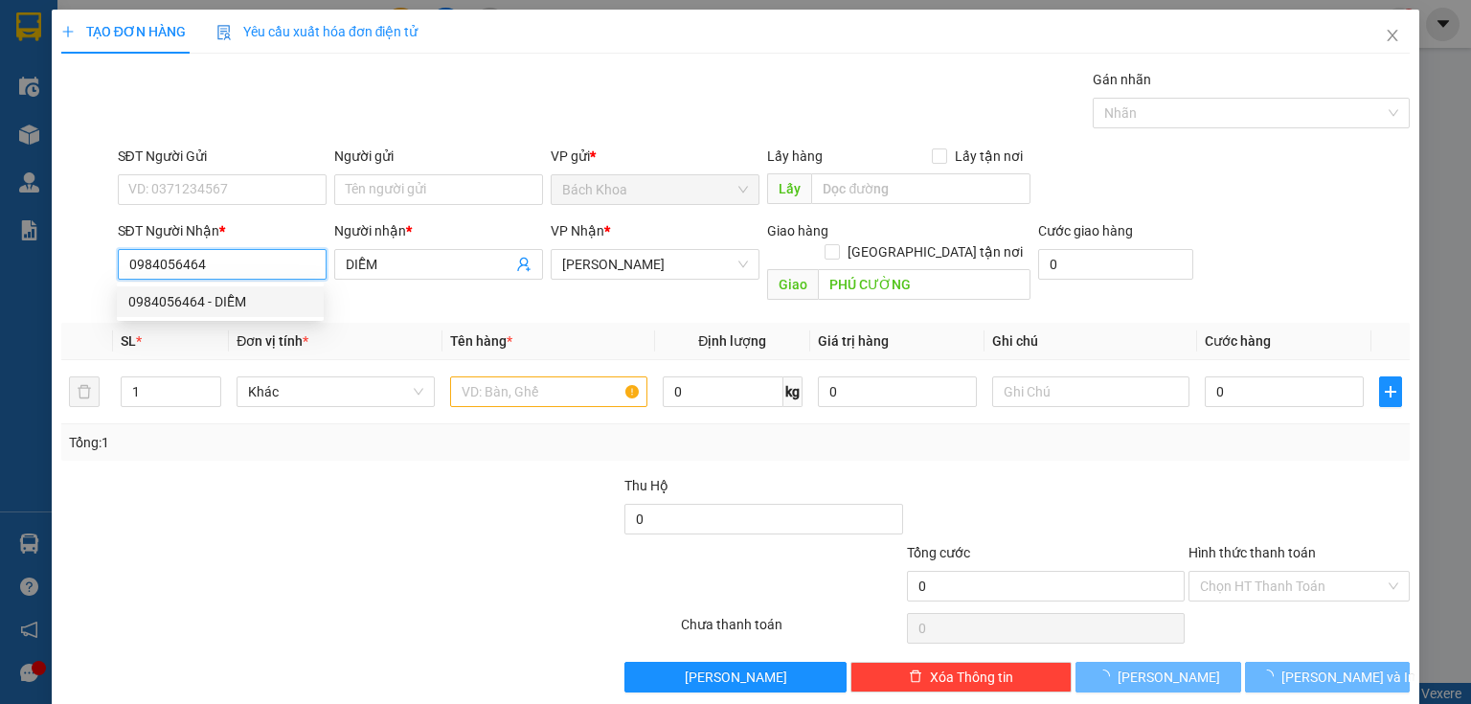
type input "30.000"
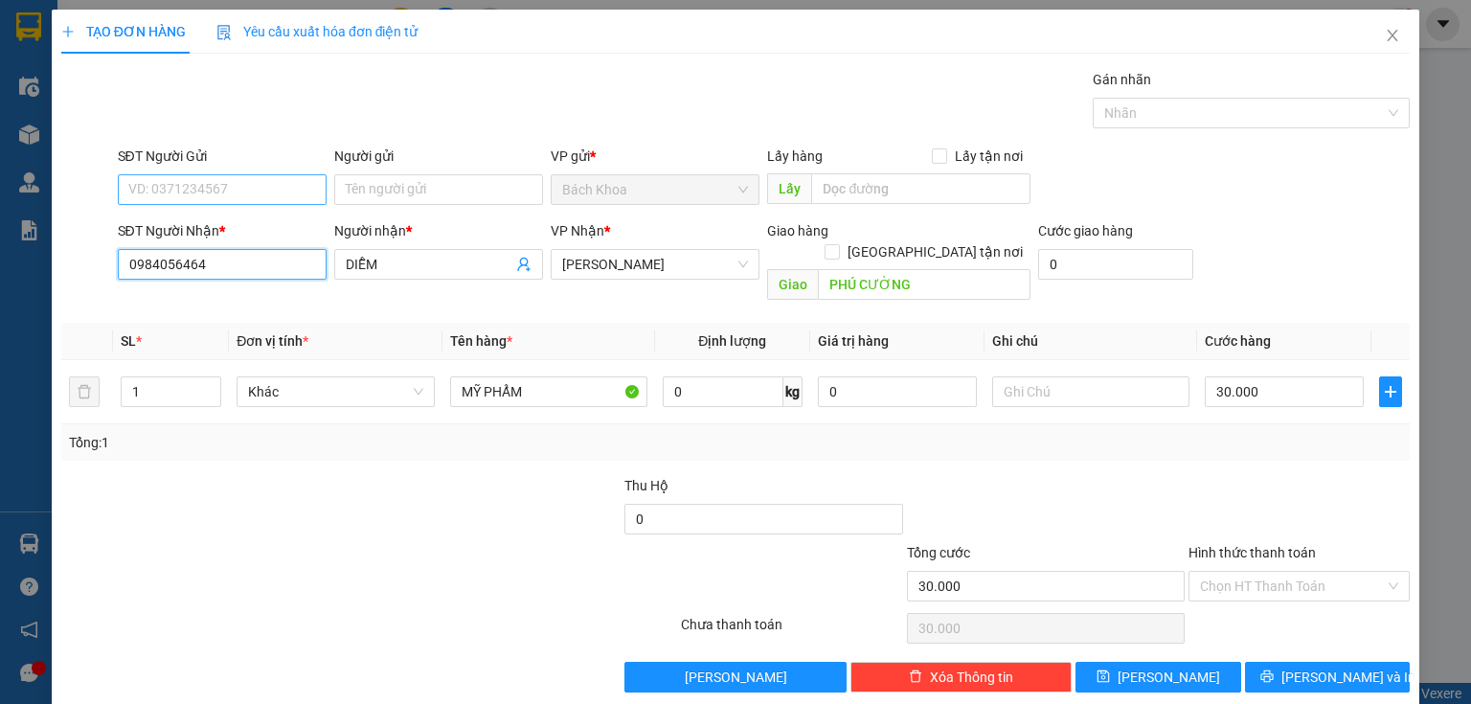
type input "0984056464"
click at [239, 189] on input "SĐT Người Gửi" at bounding box center [222, 189] width 209 height 31
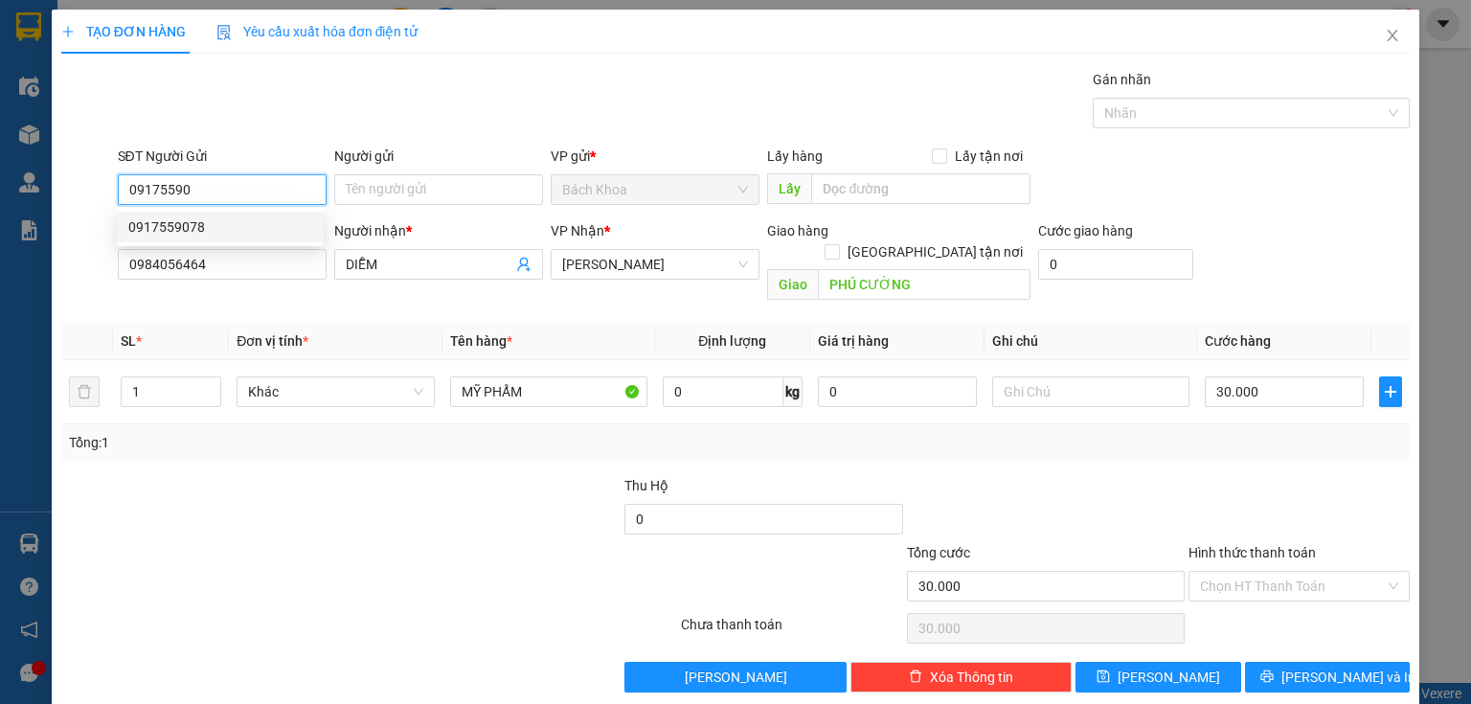
click at [217, 221] on div "0917559078" at bounding box center [220, 226] width 184 height 21
type input "0917559078"
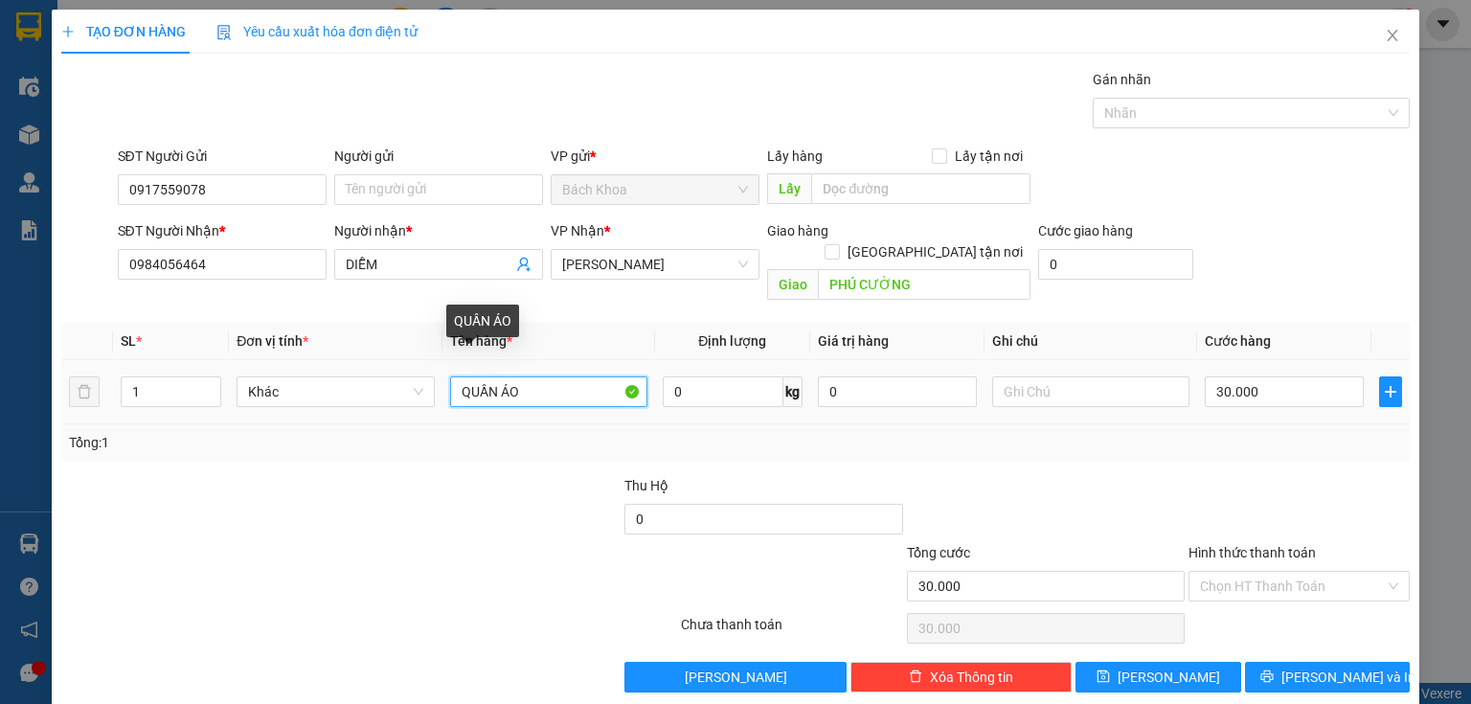
click at [533, 376] on input "QUẦN ÁO" at bounding box center [548, 391] width 197 height 31
type input "LINH KIỆN ĐT"
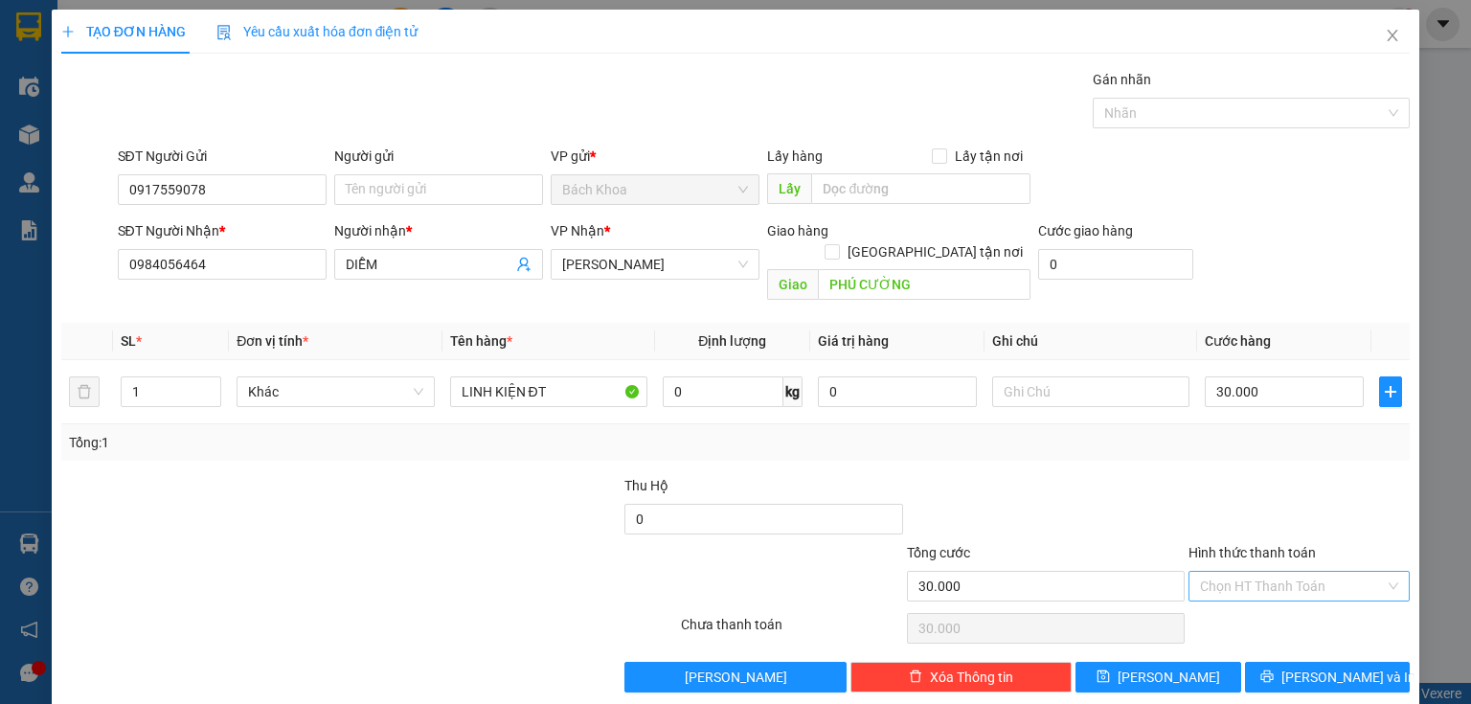
click at [1224, 572] on input "Hình thức thanh toán" at bounding box center [1292, 586] width 185 height 29
click at [1279, 599] on div "Tại văn phòng" at bounding box center [1288, 601] width 197 height 21
type input "0"
click at [1311, 666] on span "Lưu và In" at bounding box center [1348, 676] width 134 height 21
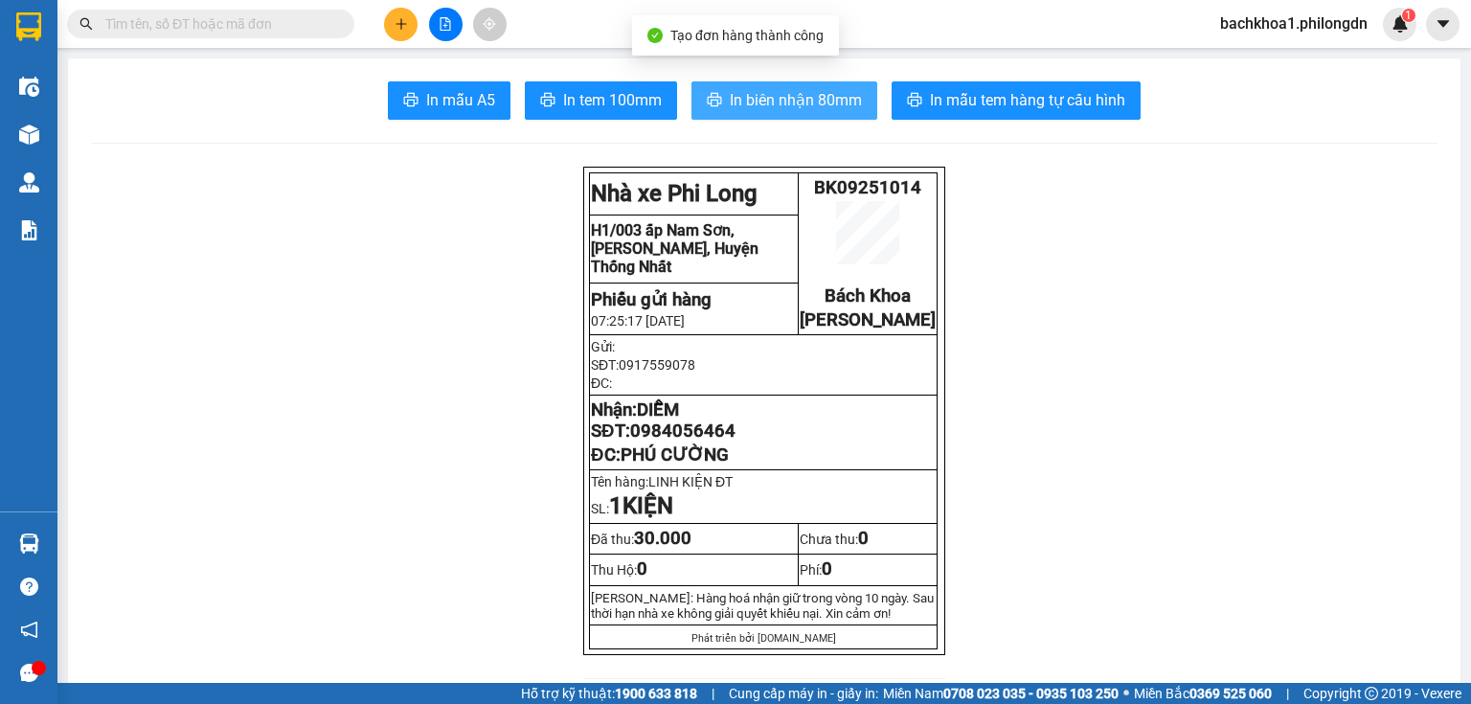
click at [735, 97] on span "In biên nhận 80mm" at bounding box center [796, 100] width 132 height 24
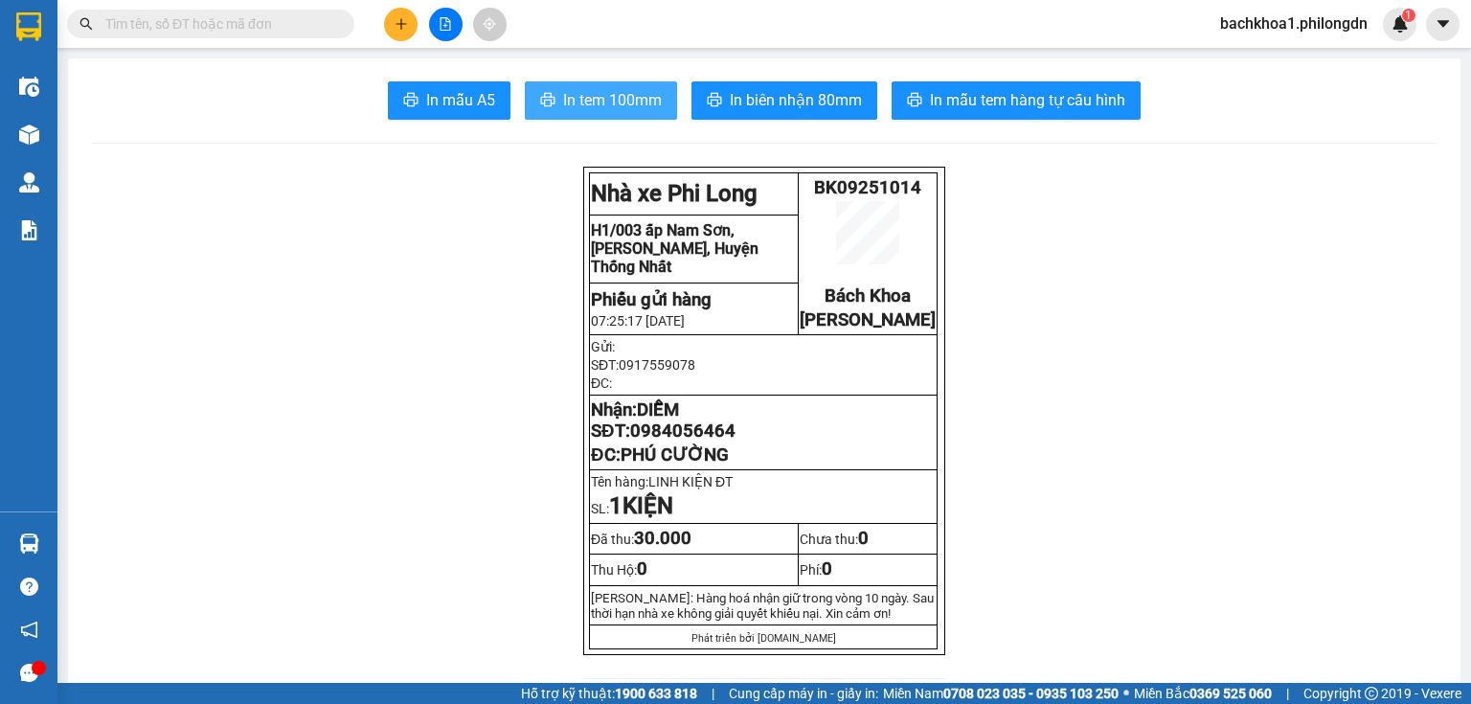
click at [584, 109] on span "In tem 100mm" at bounding box center [612, 100] width 99 height 24
click at [685, 441] on span "0984056464" at bounding box center [682, 430] width 105 height 21
copy span "0984056464"
